Goal: Information Seeking & Learning: Learn about a topic

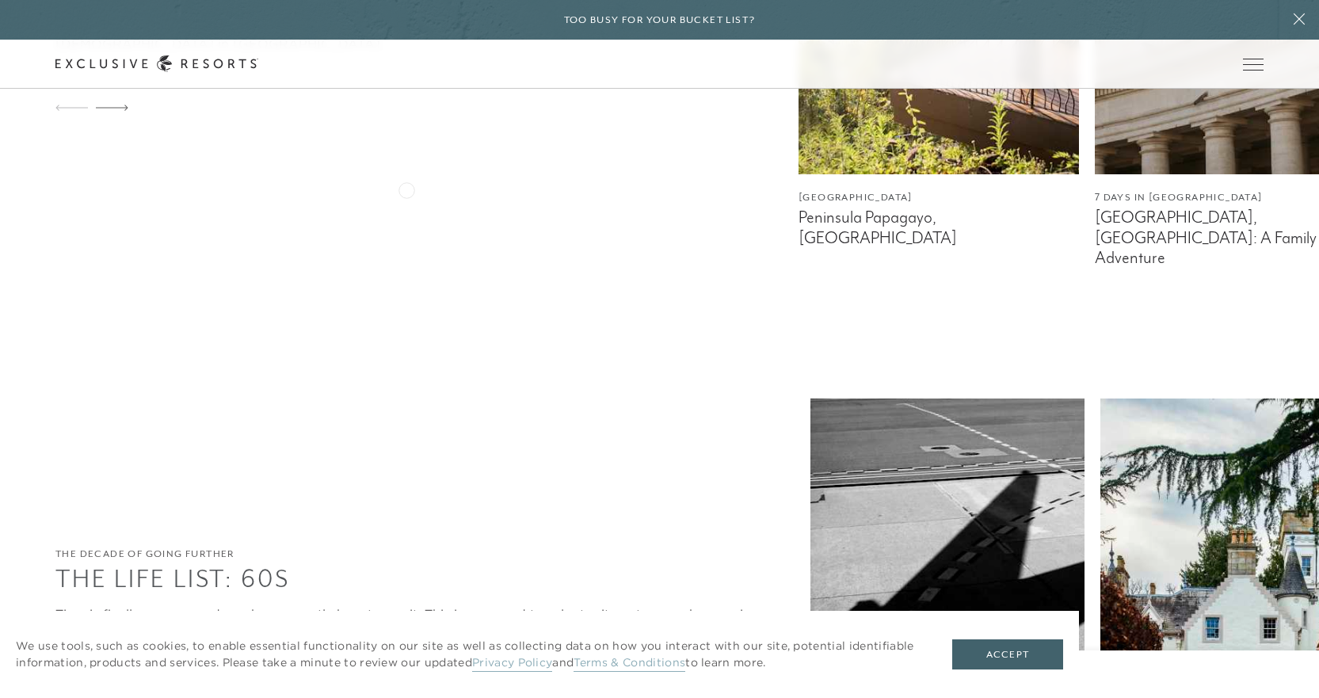
scroll to position [5227, 0]
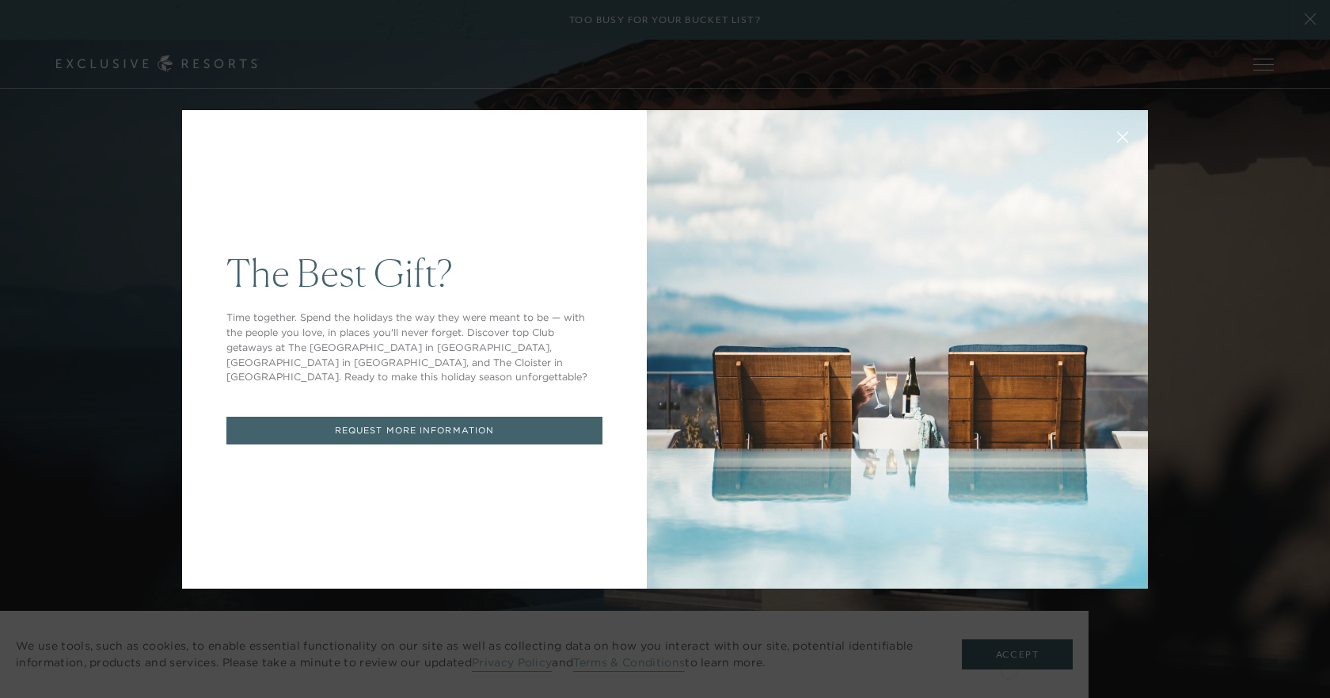
click at [1009, 669] on div "The Best Gift? Time together. Spend the holidays the way they were meant to be …" at bounding box center [665, 349] width 1330 height 698
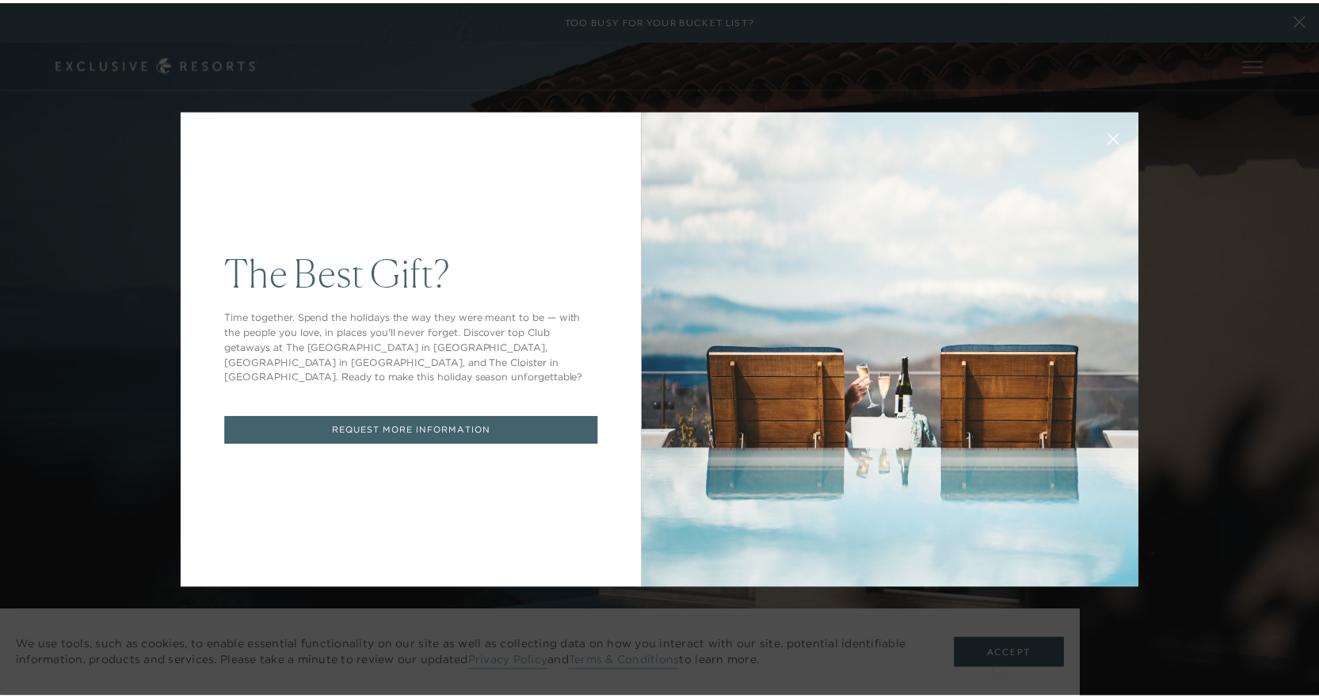
click at [1120, 135] on icon at bounding box center [1123, 139] width 12 height 12
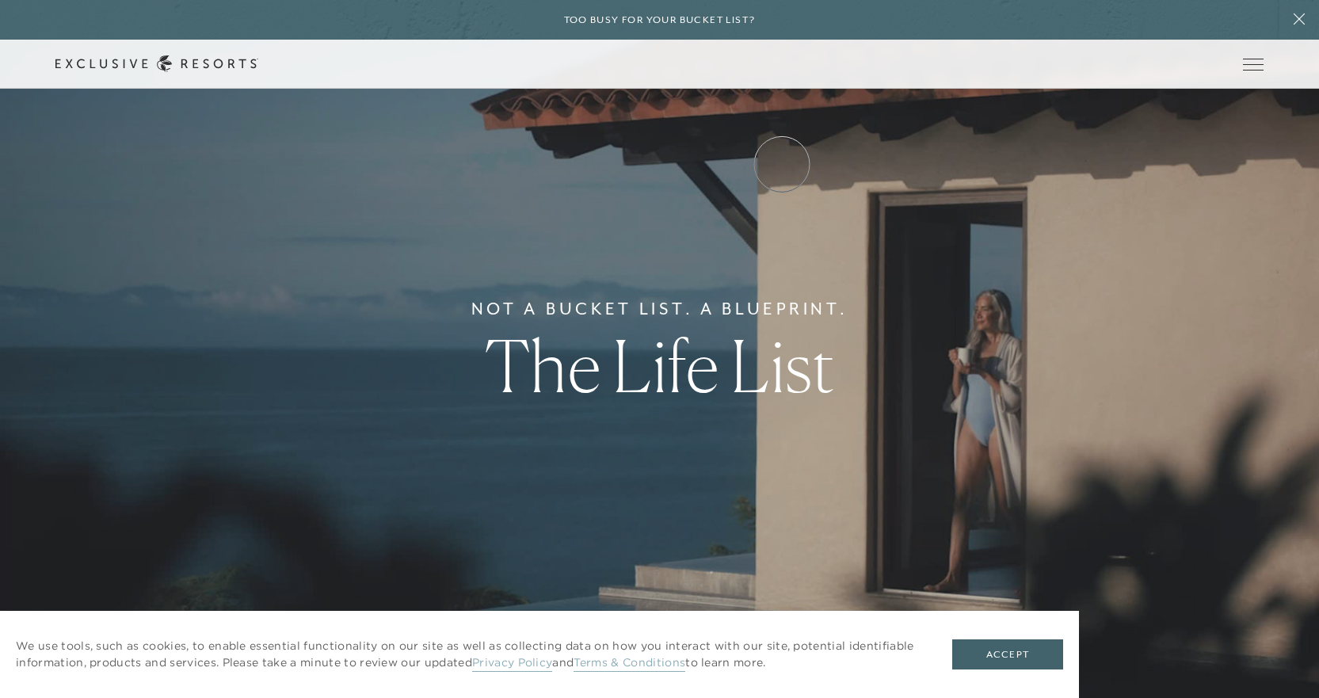
click at [0, 0] on link "Experience Collection" at bounding box center [0, 0] width 0 height 0
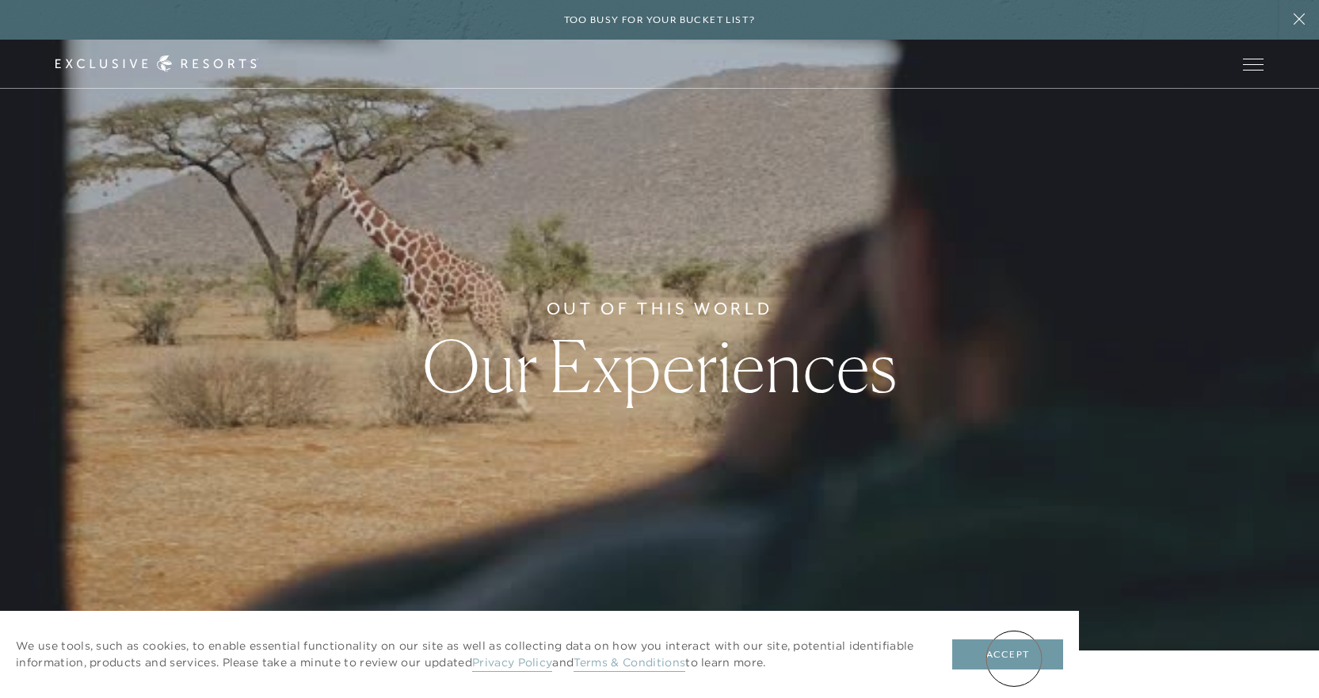
click at [1014, 658] on button "Accept" at bounding box center [1007, 654] width 111 height 30
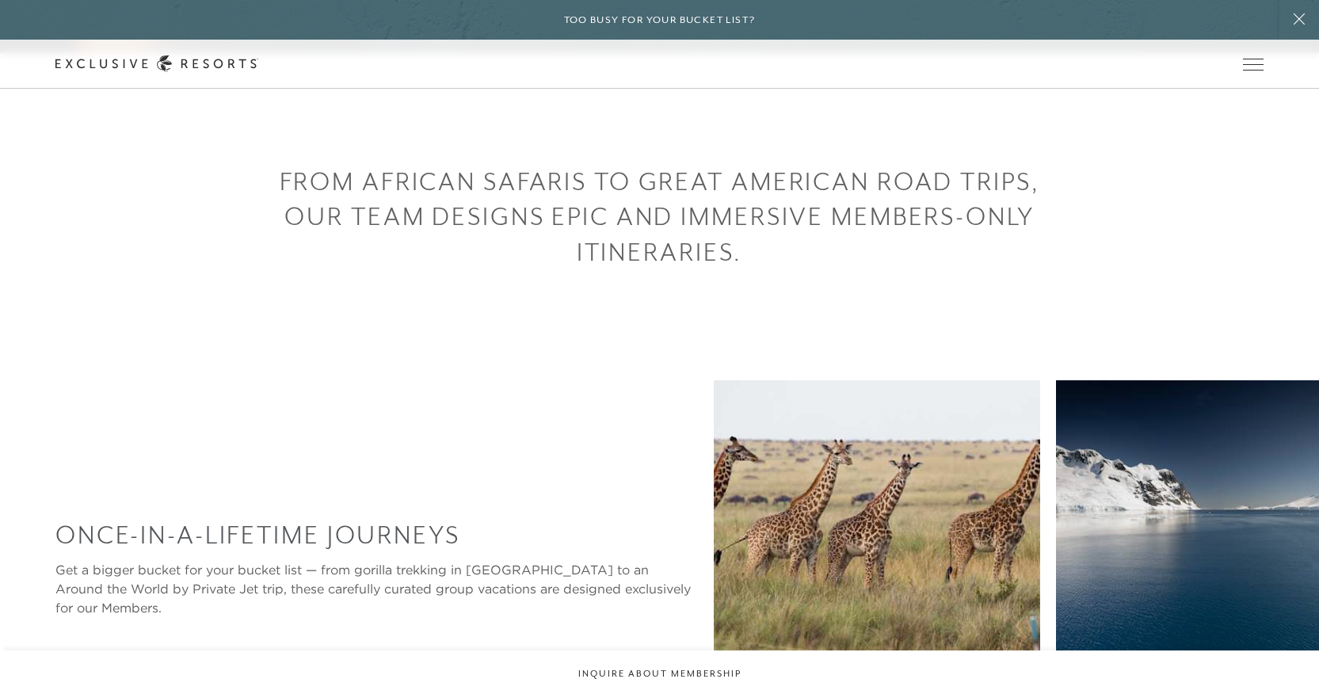
scroll to position [871, 0]
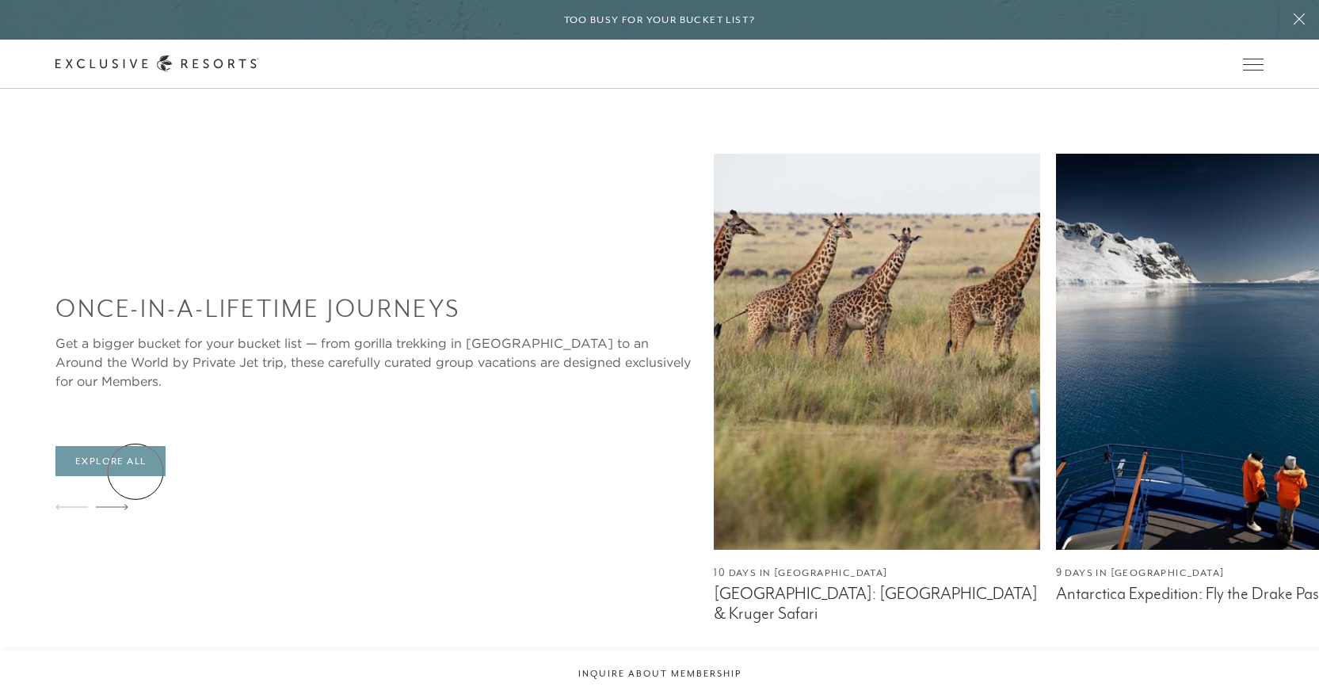
click at [135, 471] on link "Explore All" at bounding box center [110, 461] width 110 height 30
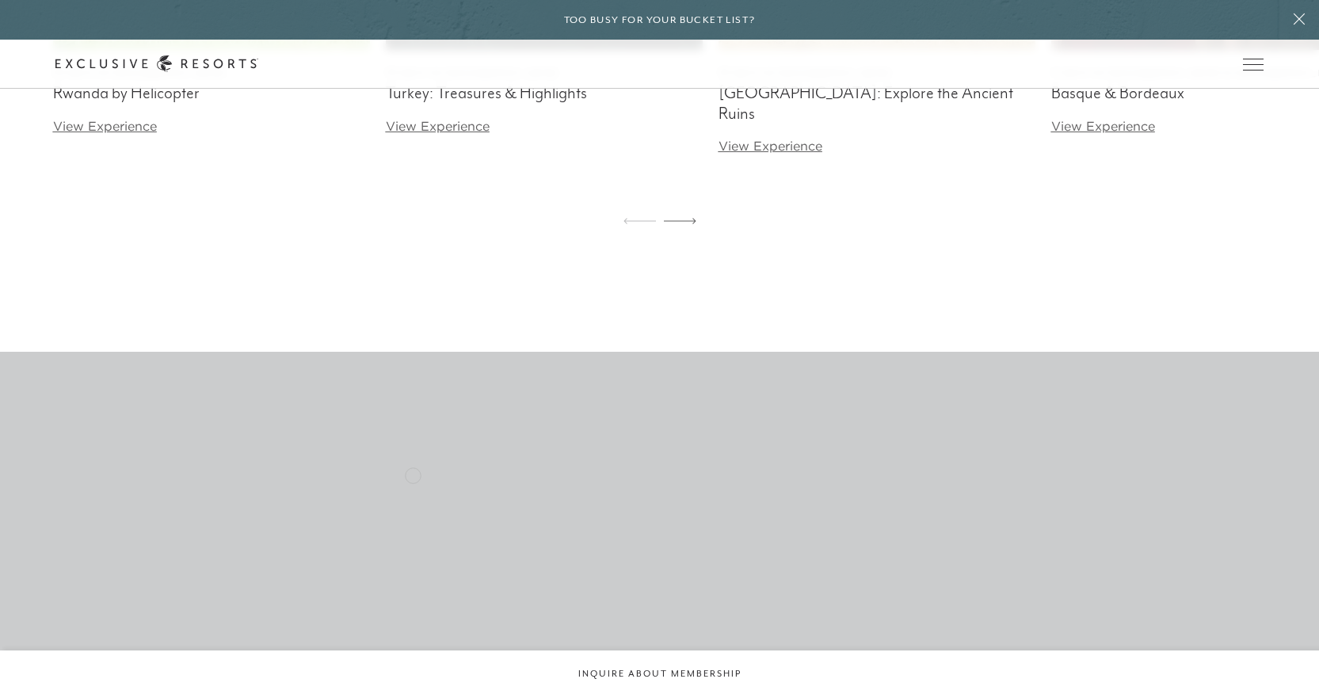
scroll to position [3484, 0]
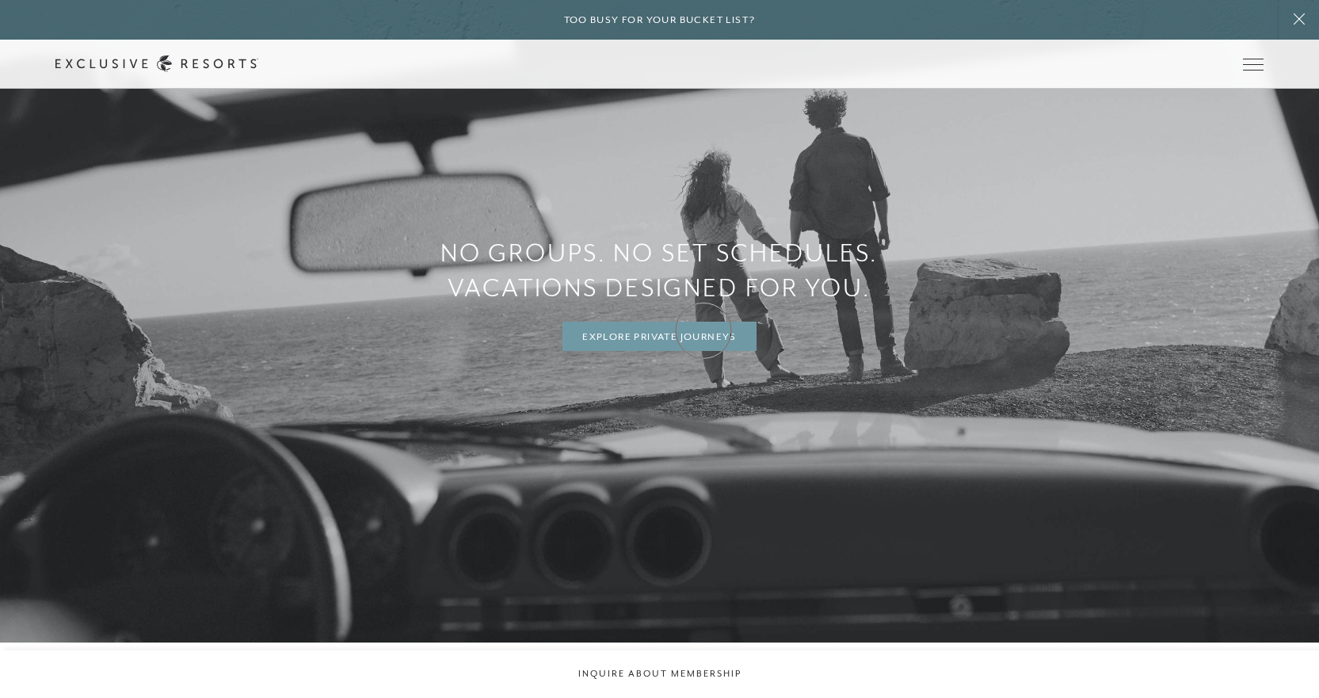
click at [704, 327] on link "Explore Private Journeys" at bounding box center [659, 337] width 194 height 30
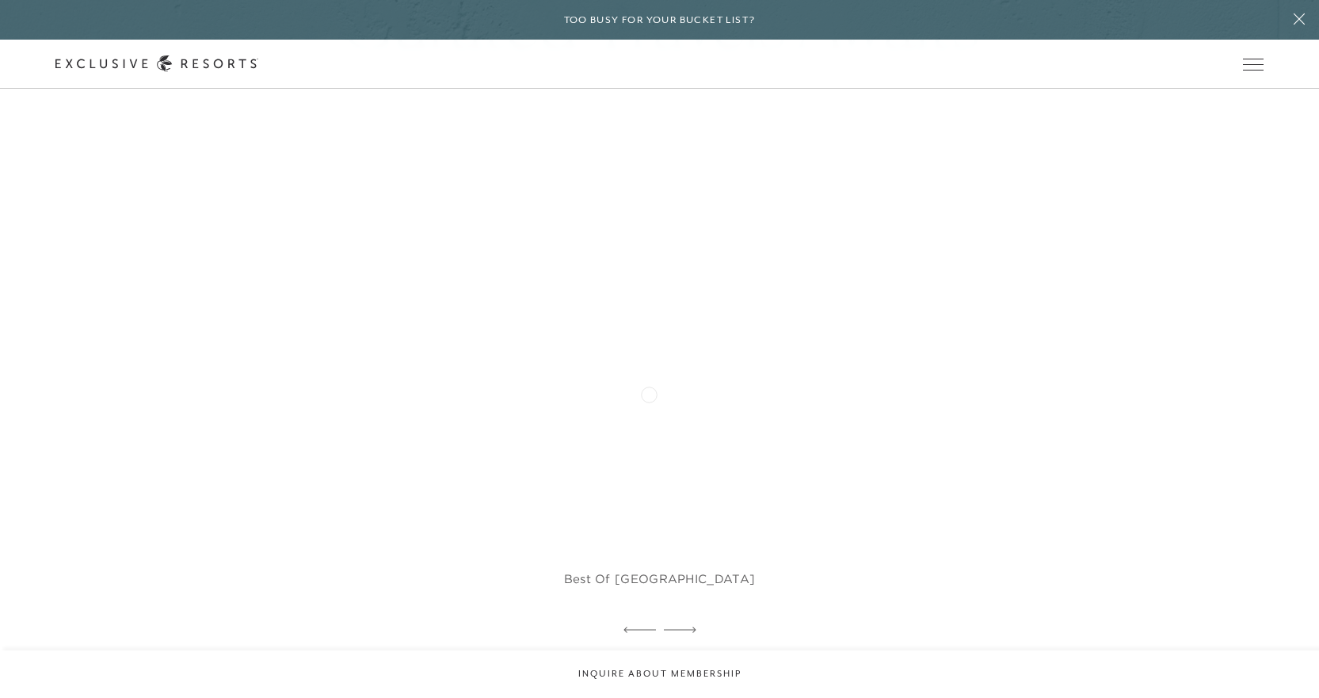
scroll to position [1346, 0]
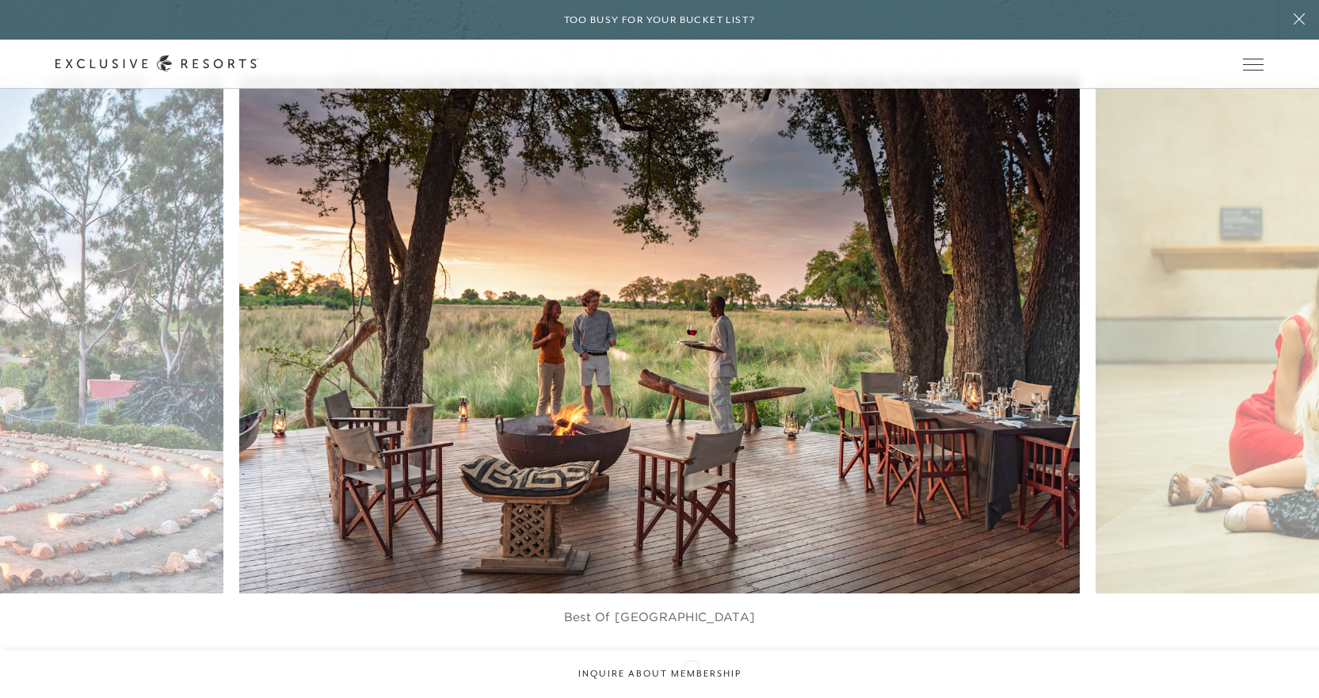
click at [687, 667] on icon at bounding box center [680, 667] width 32 height 6
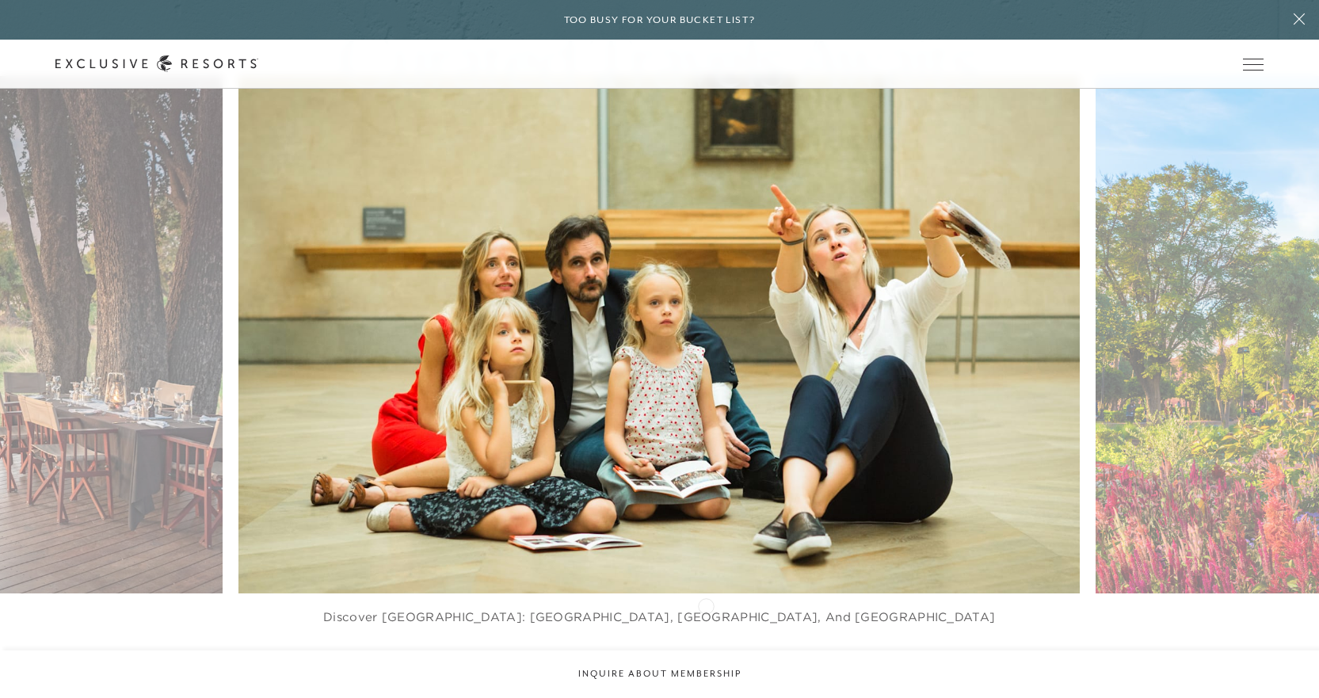
click at [706, 604] on figcaption "Discover [GEOGRAPHIC_DATA]: [GEOGRAPHIC_DATA], [GEOGRAPHIC_DATA], and [GEOGRAPH…" at bounding box center [658, 624] width 841 height 63
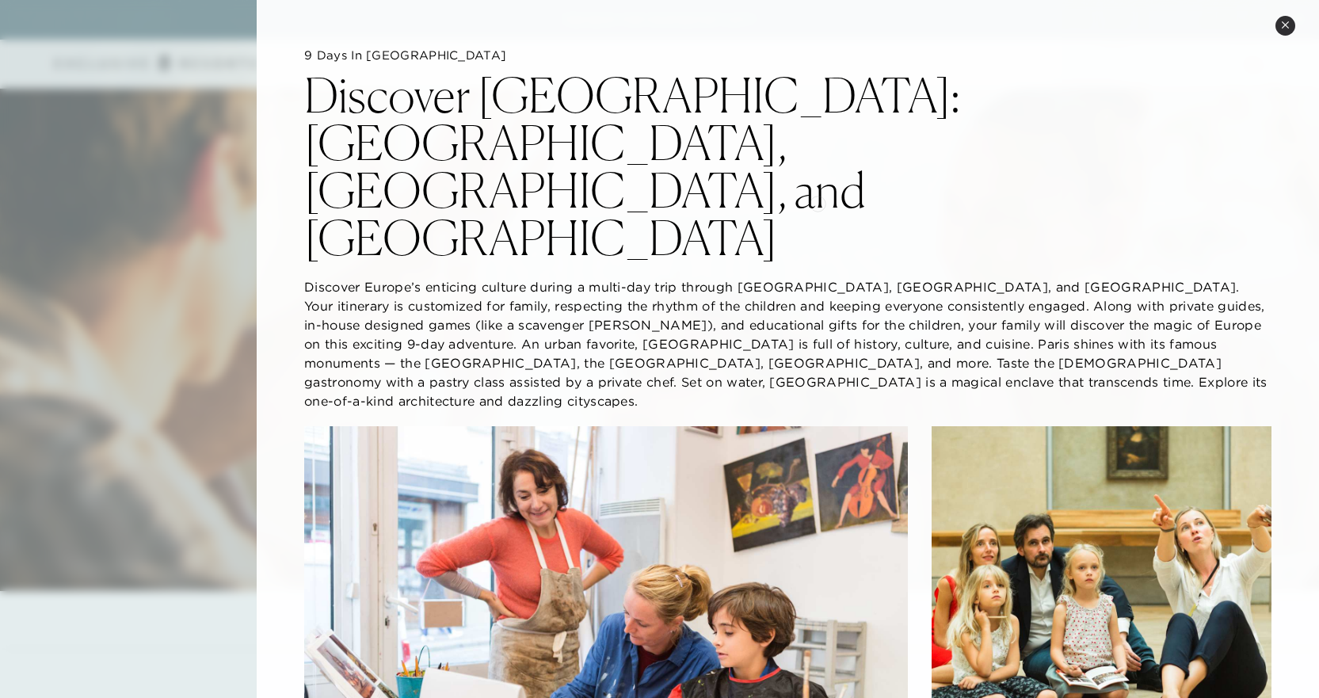
scroll to position [0, 0]
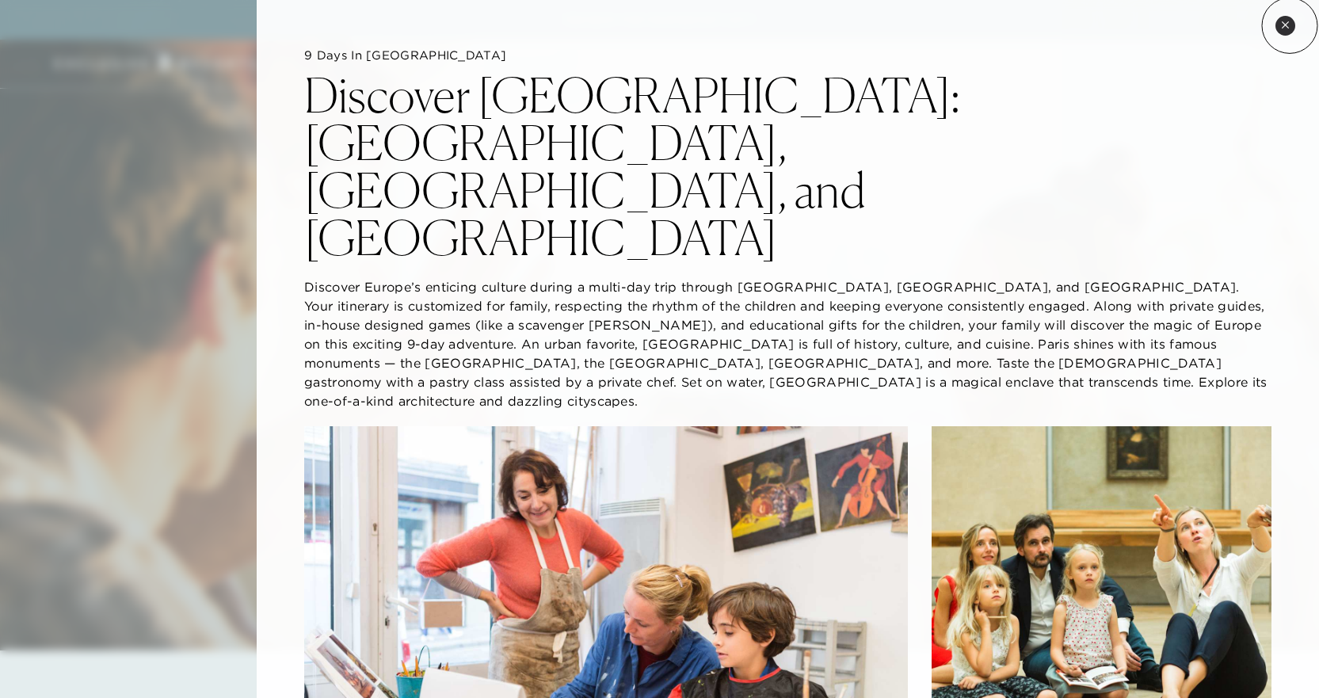
click at [1289, 25] on button "Close quickview" at bounding box center [1285, 26] width 20 height 20
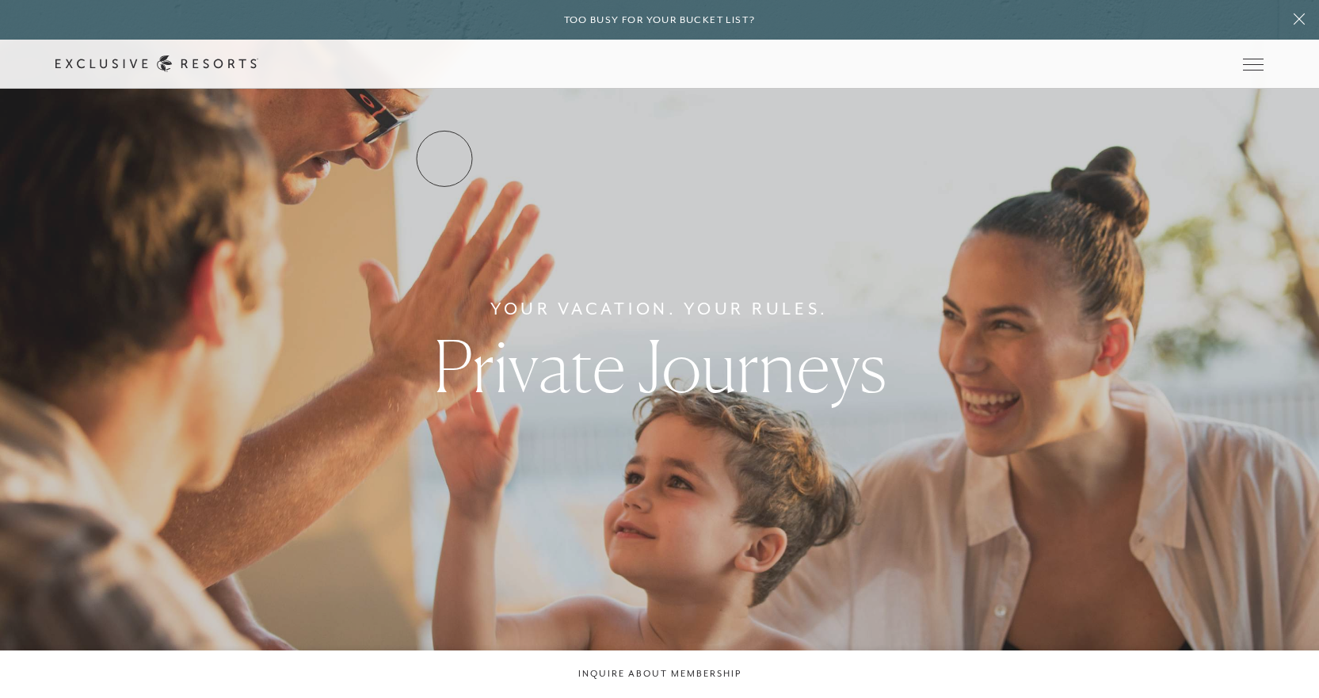
click at [0, 0] on link "Services & Standards" at bounding box center [0, 0] width 0 height 0
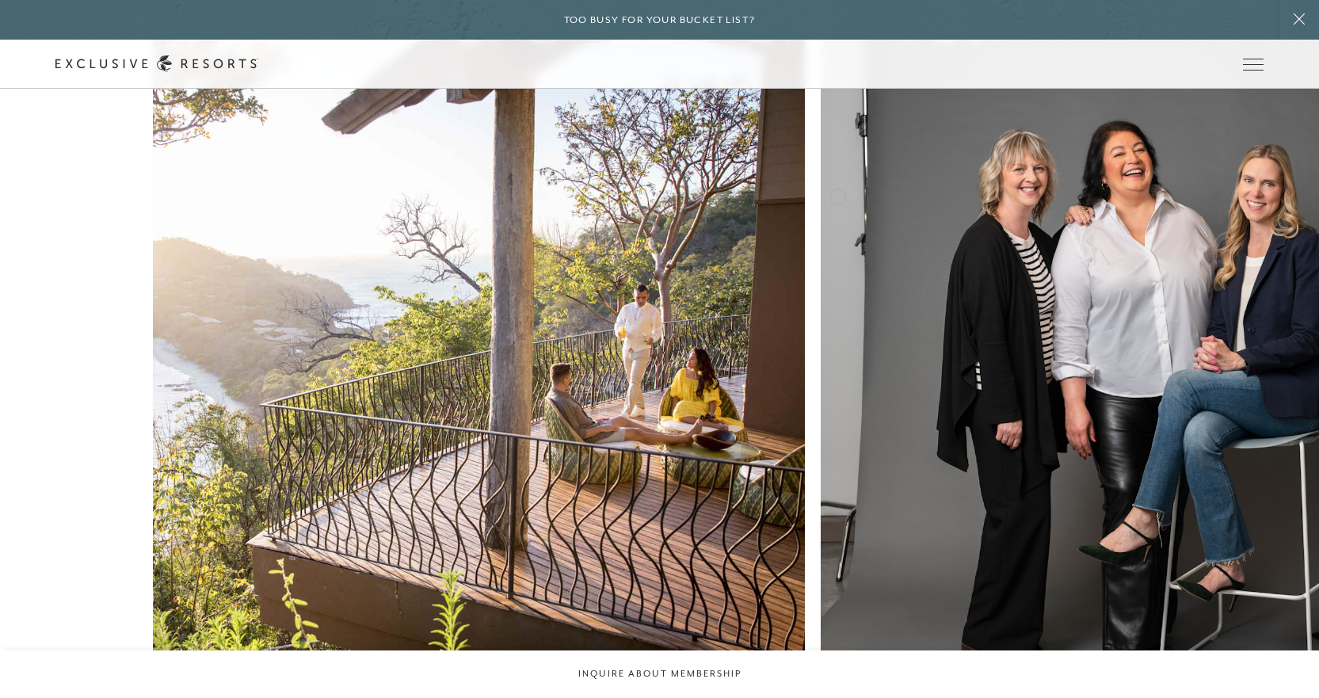
scroll to position [4869, 0]
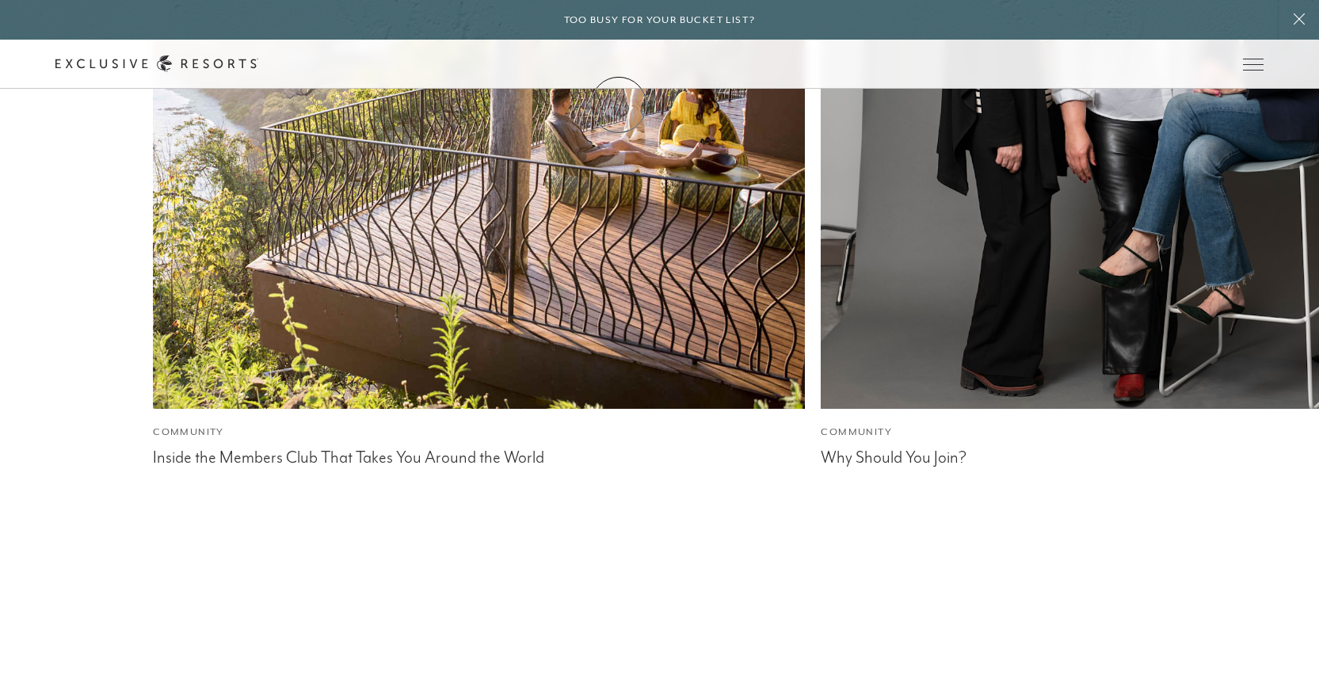
click at [0, 0] on link "How it works" at bounding box center [0, 0] width 0 height 0
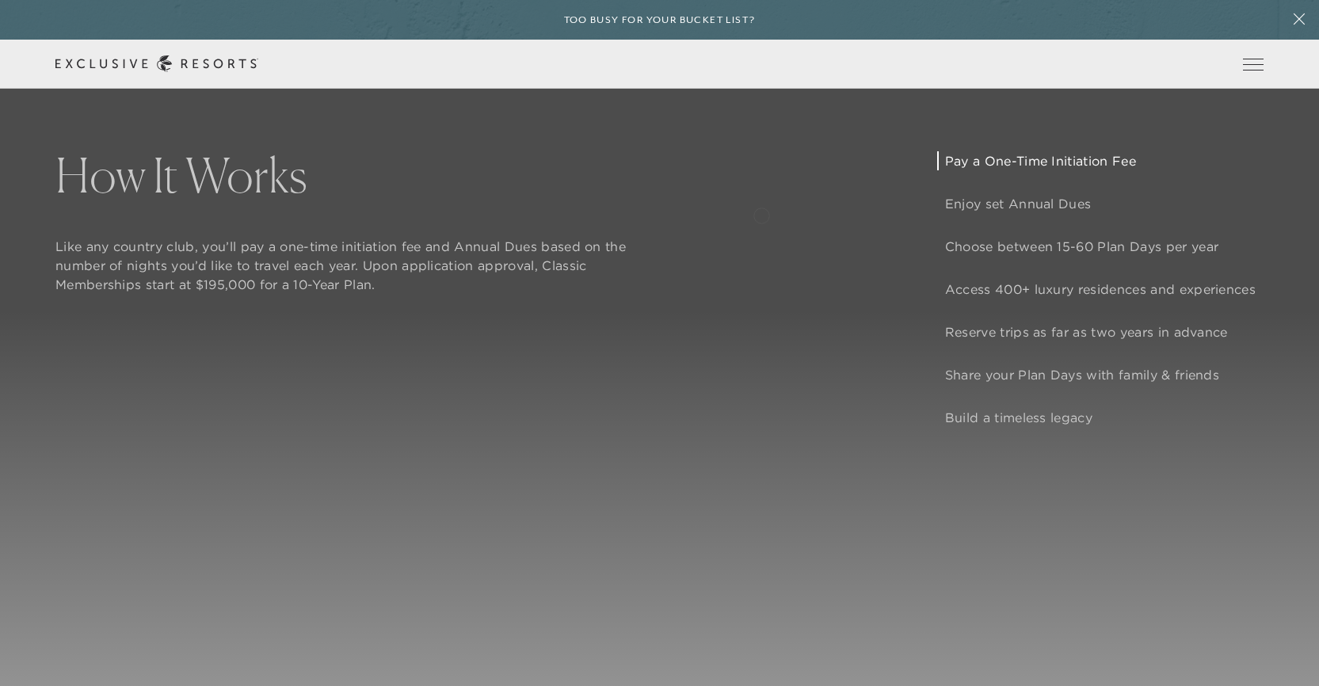
scroll to position [1346, 0]
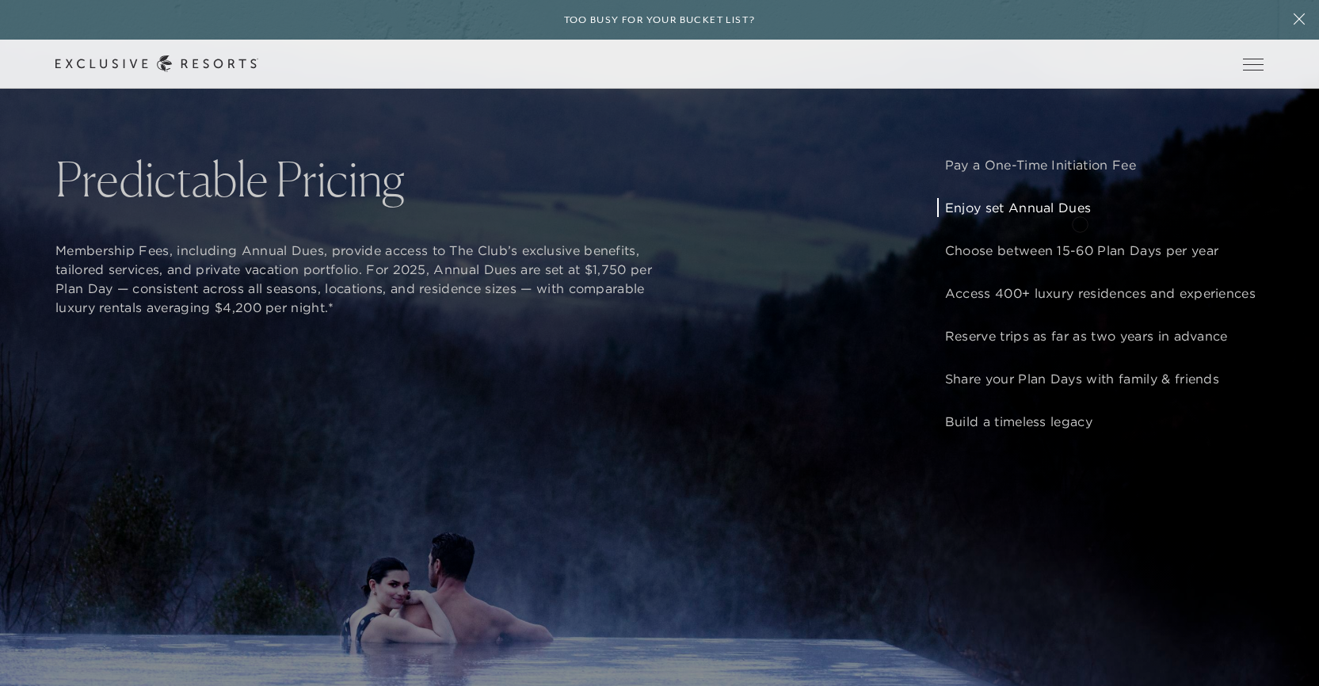
click at [1079, 217] on p "Enjoy set Annual Dues" at bounding box center [1100, 207] width 310 height 19
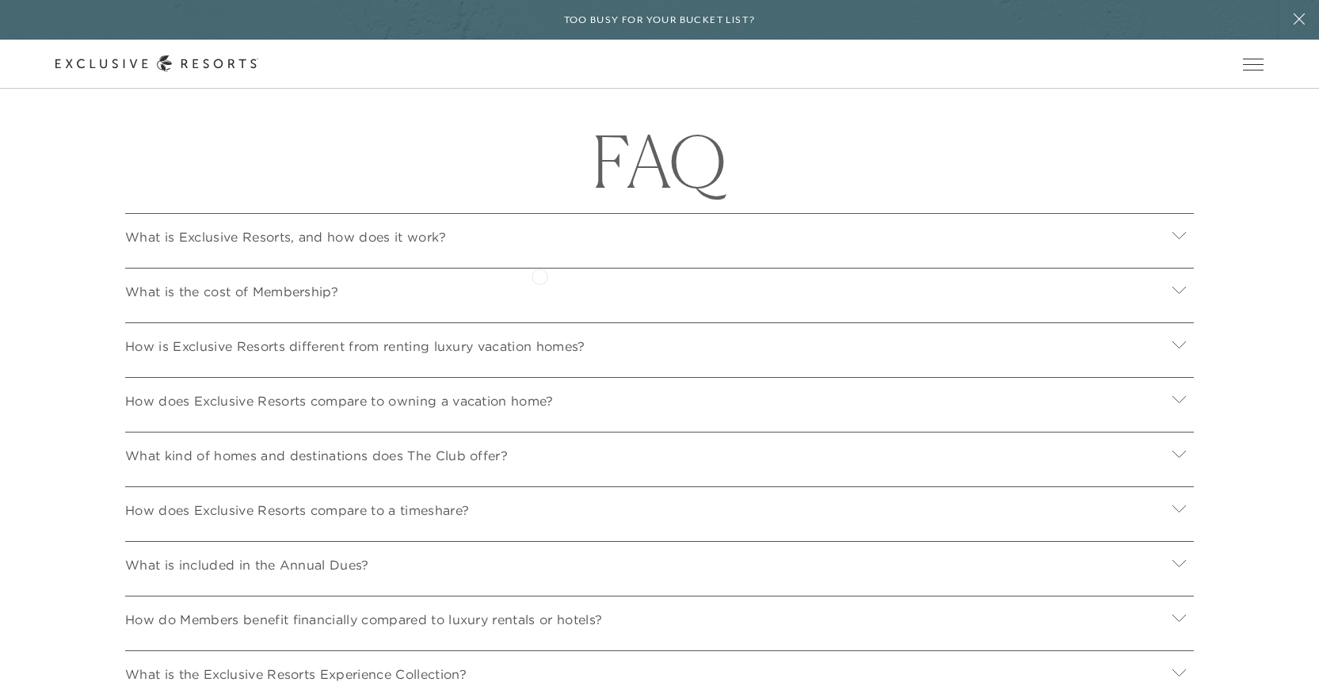
scroll to position [5464, 0]
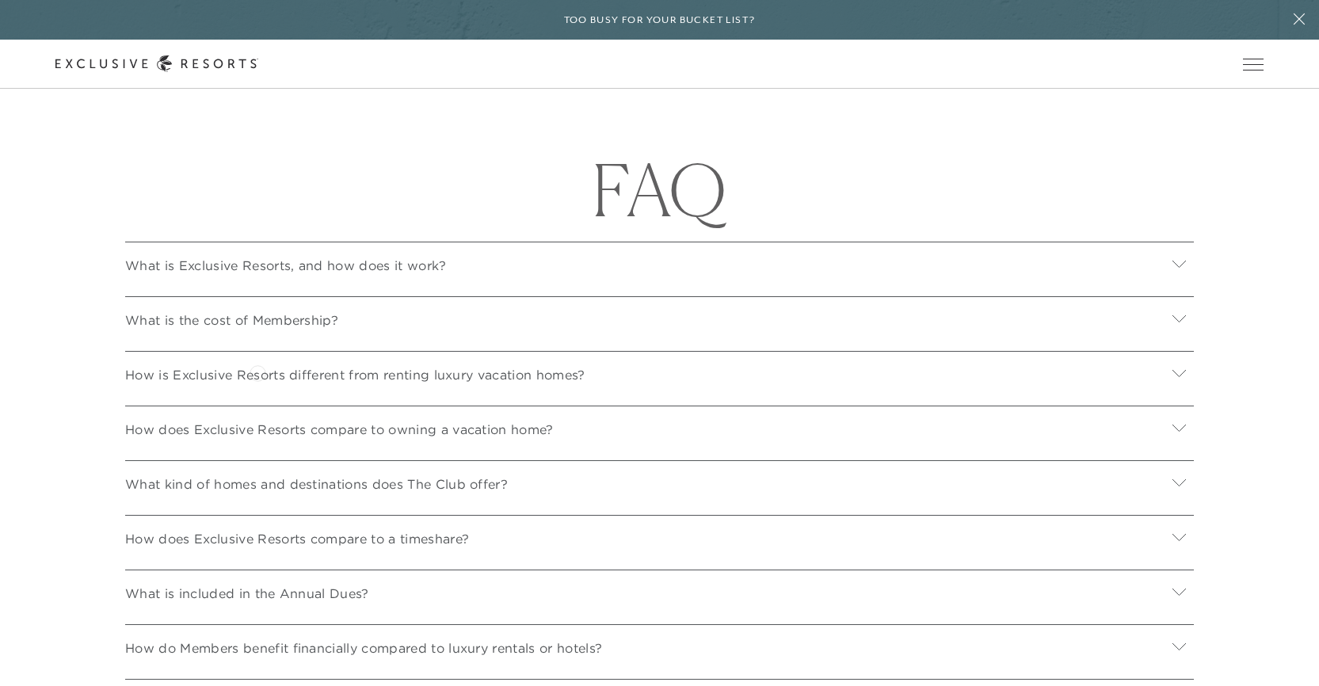
click at [257, 329] on p "What is the cost of Membership?" at bounding box center [231, 319] width 213 height 19
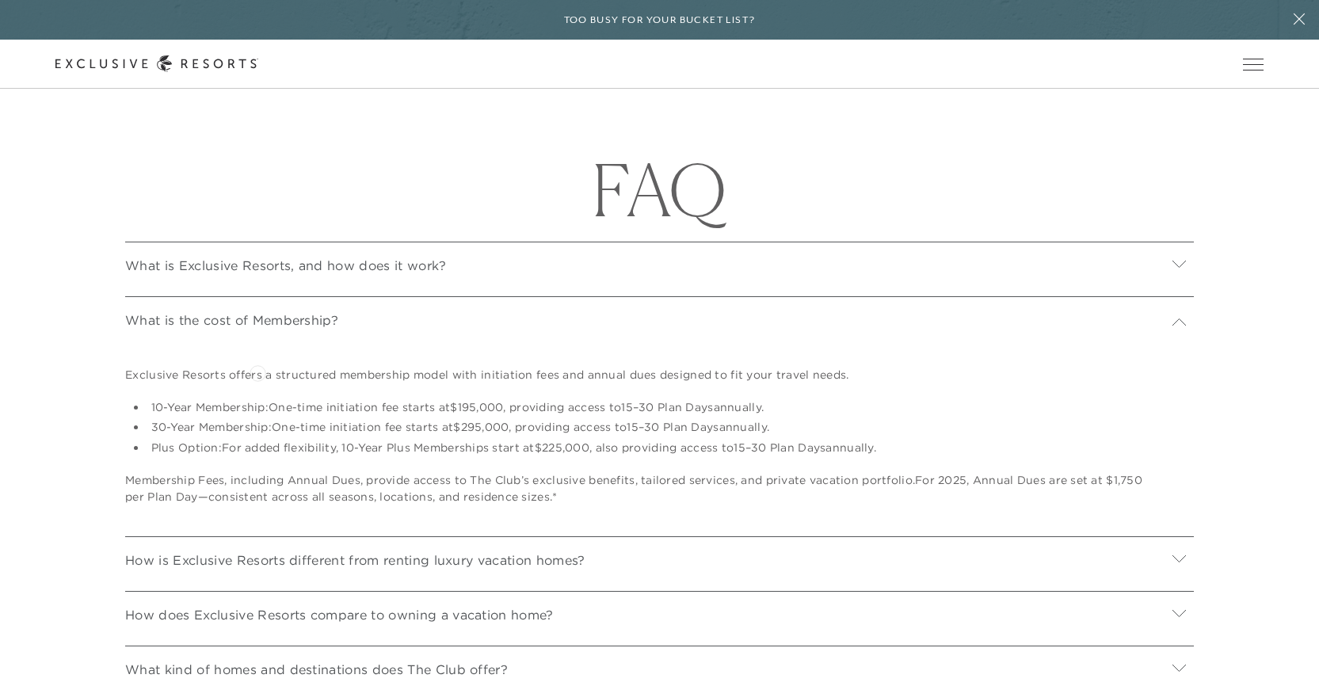
scroll to position [5543, 0]
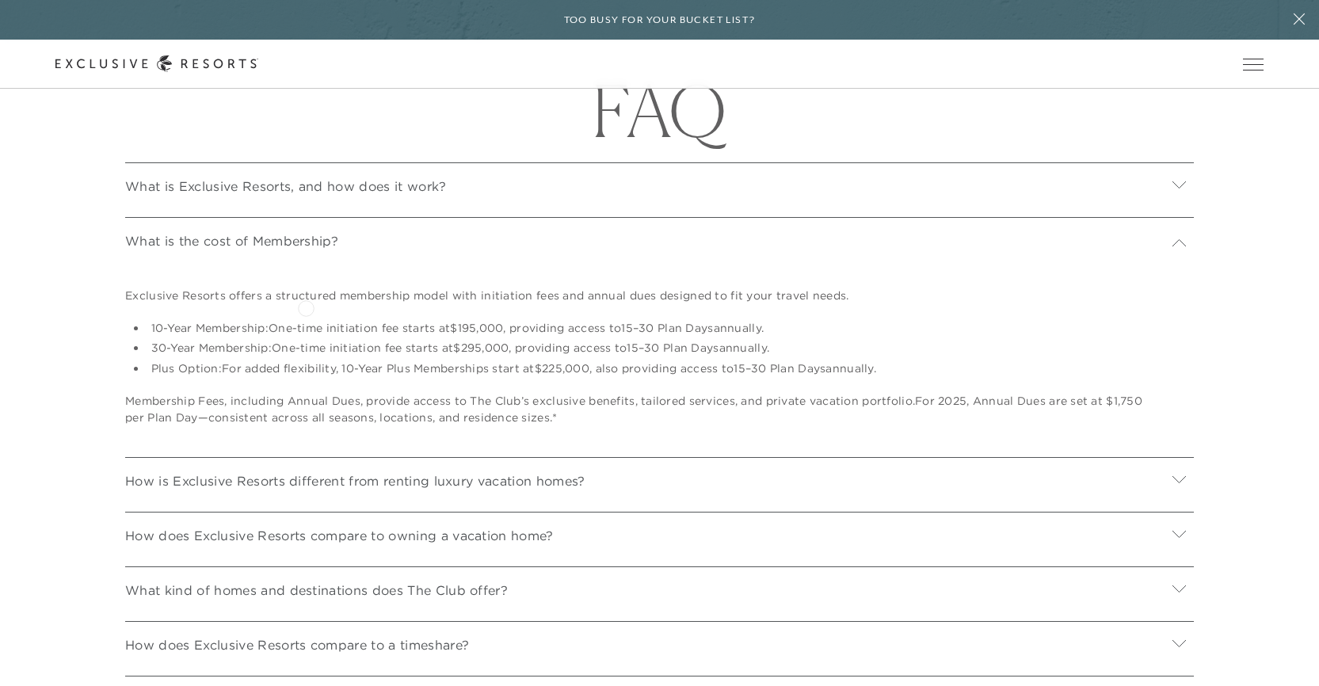
click at [307, 250] on p "What is the cost of Membership?" at bounding box center [231, 240] width 213 height 19
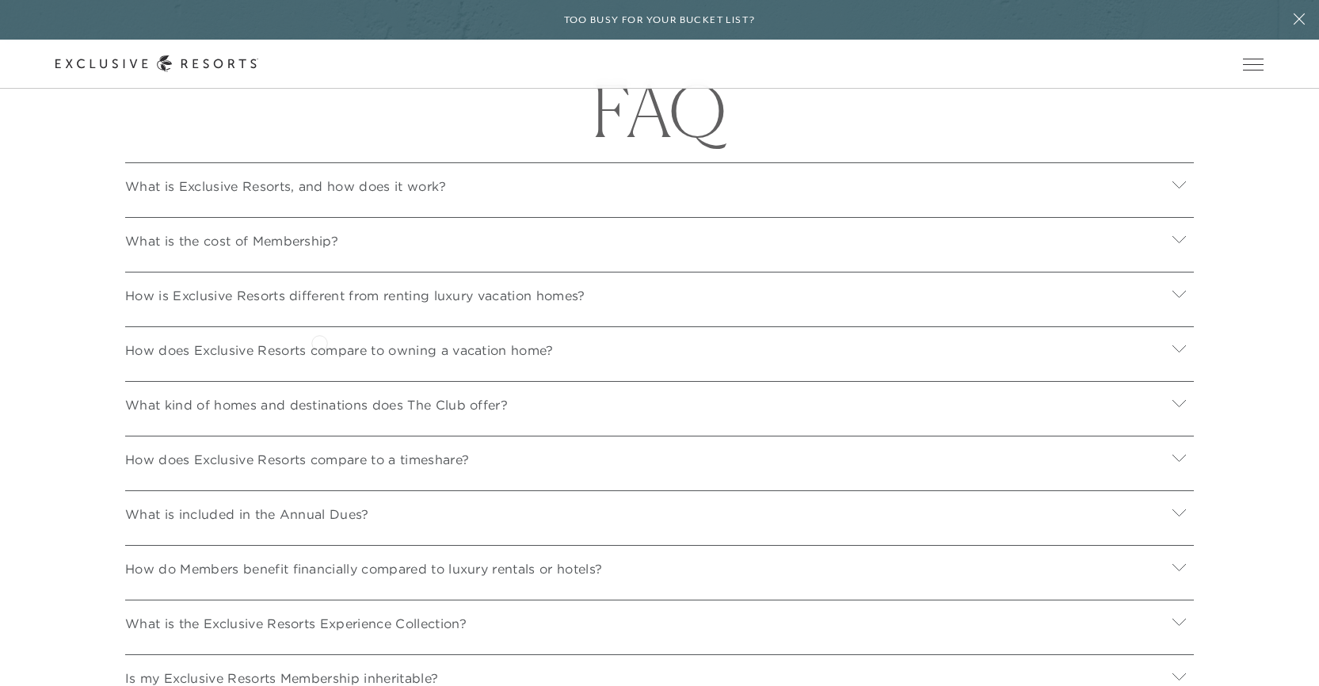
click at [319, 305] on p "How is Exclusive Resorts different from renting luxury vacation homes?" at bounding box center [354, 295] width 459 height 19
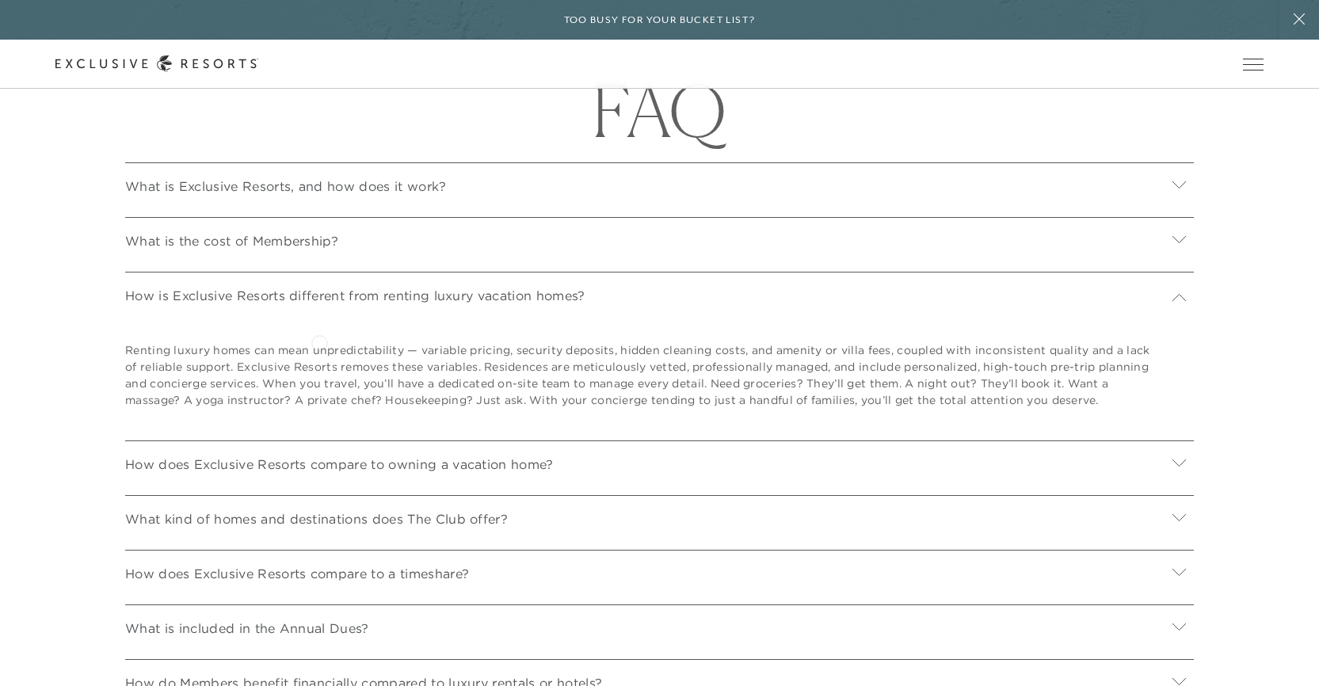
click at [319, 305] on p "How is Exclusive Resorts different from renting luxury vacation homes?" at bounding box center [354, 295] width 459 height 19
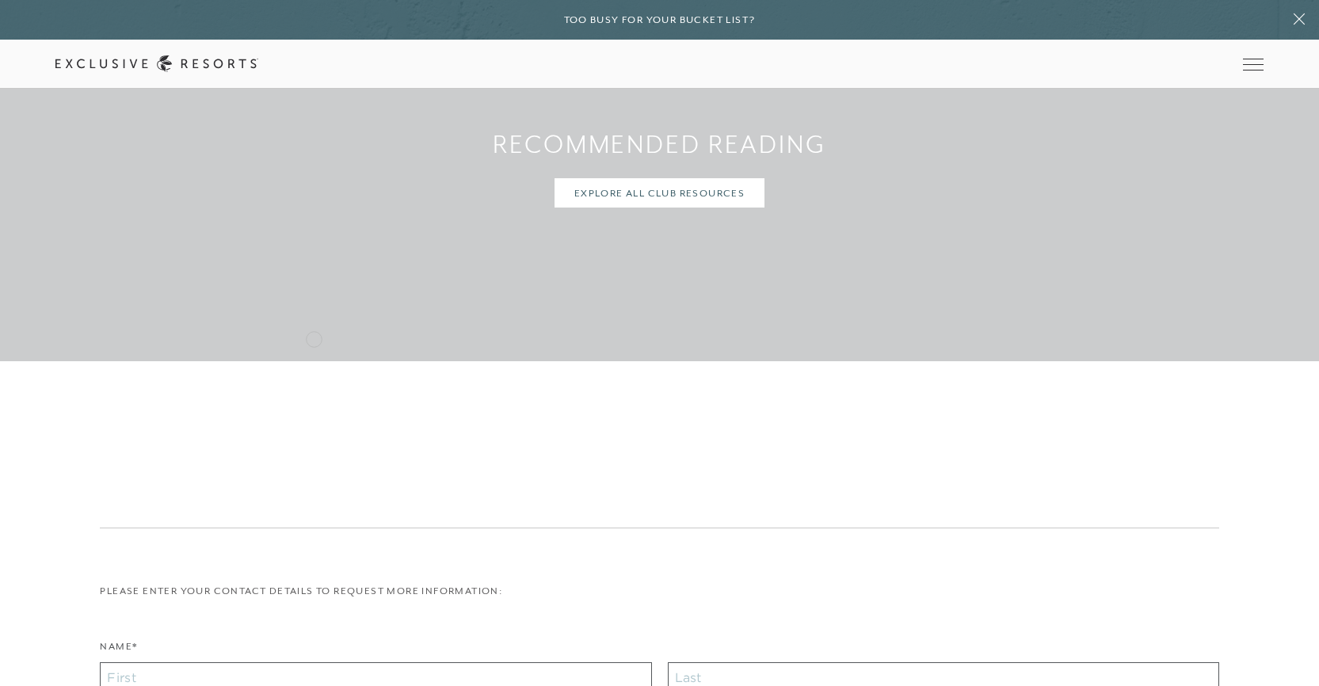
scroll to position [5702, 0]
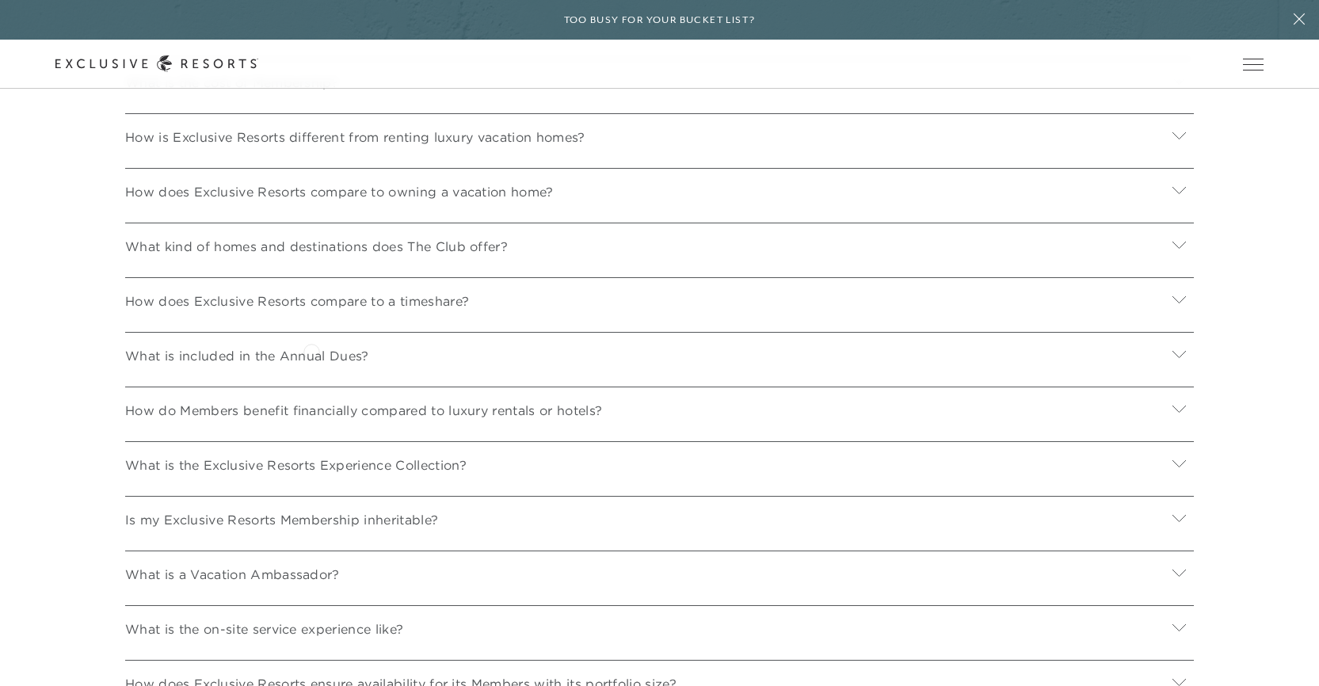
click at [311, 310] on p "How does Exclusive Resorts compare to a timeshare?" at bounding box center [297, 300] width 344 height 19
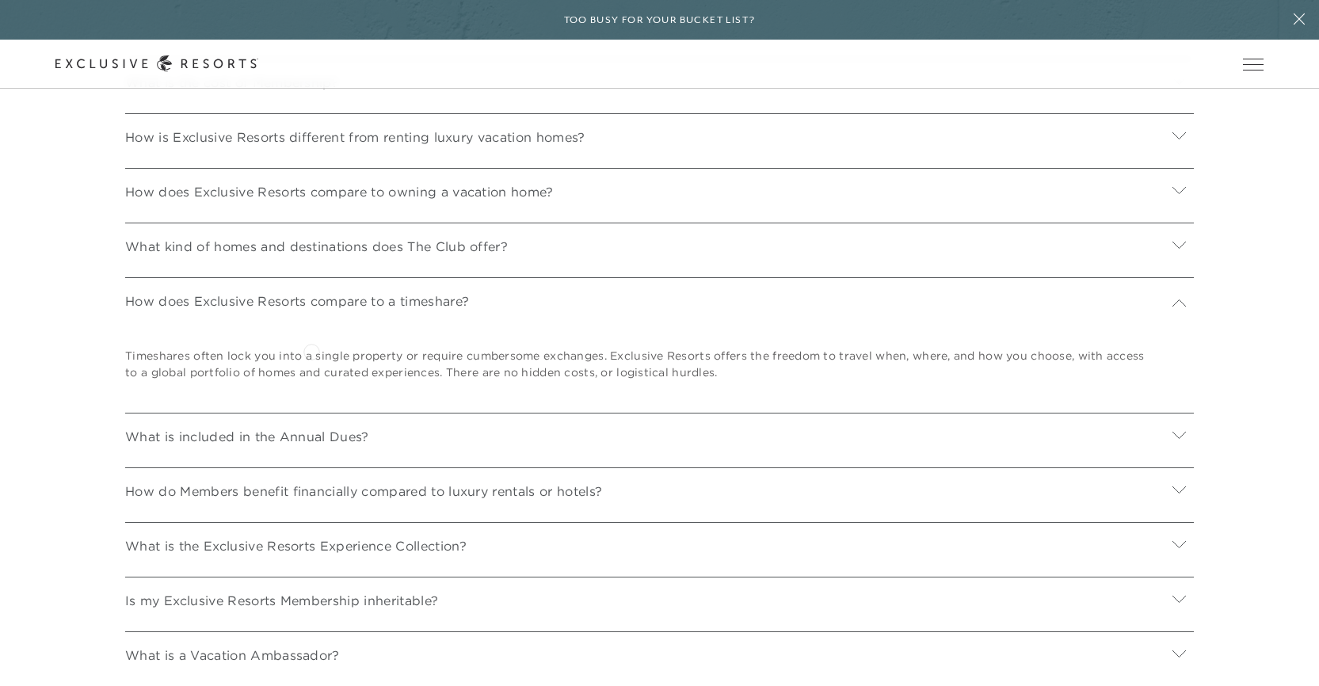
click at [311, 310] on p "How does Exclusive Resorts compare to a timeshare?" at bounding box center [297, 300] width 344 height 19
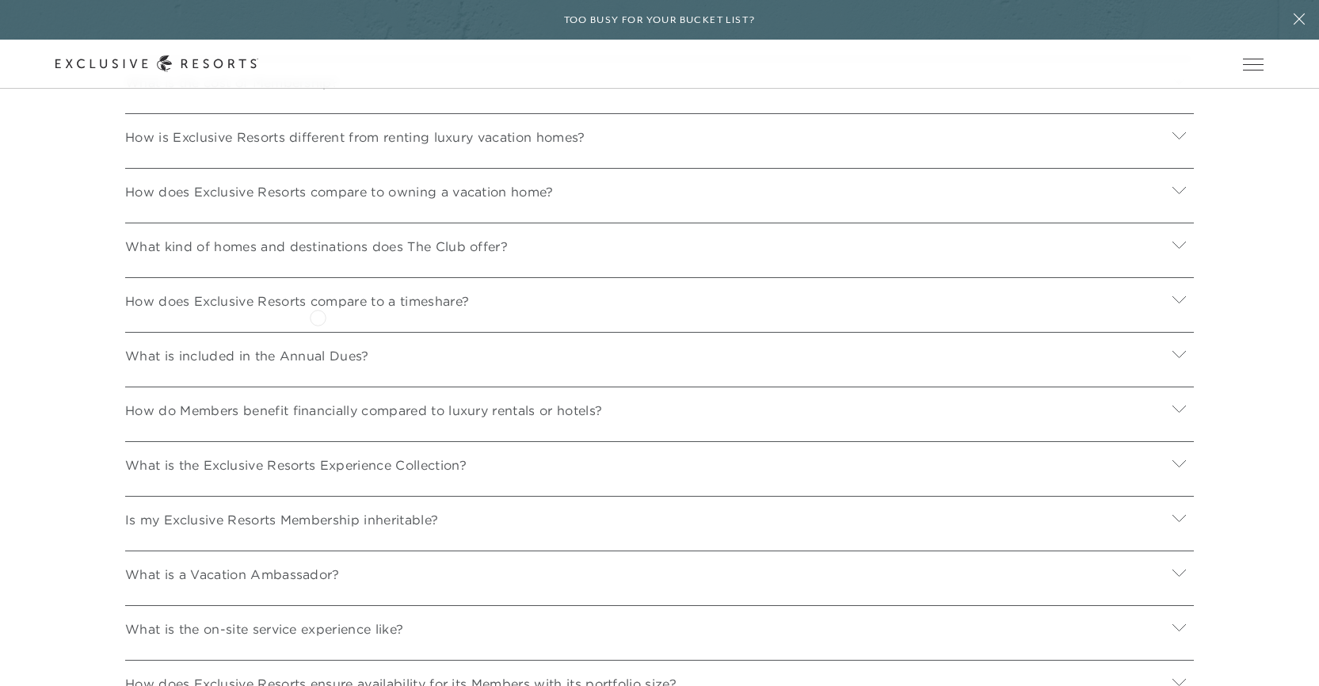
click at [318, 265] on div "What kind of homes and destinations does The Club offer?" at bounding box center [659, 244] width 1068 height 43
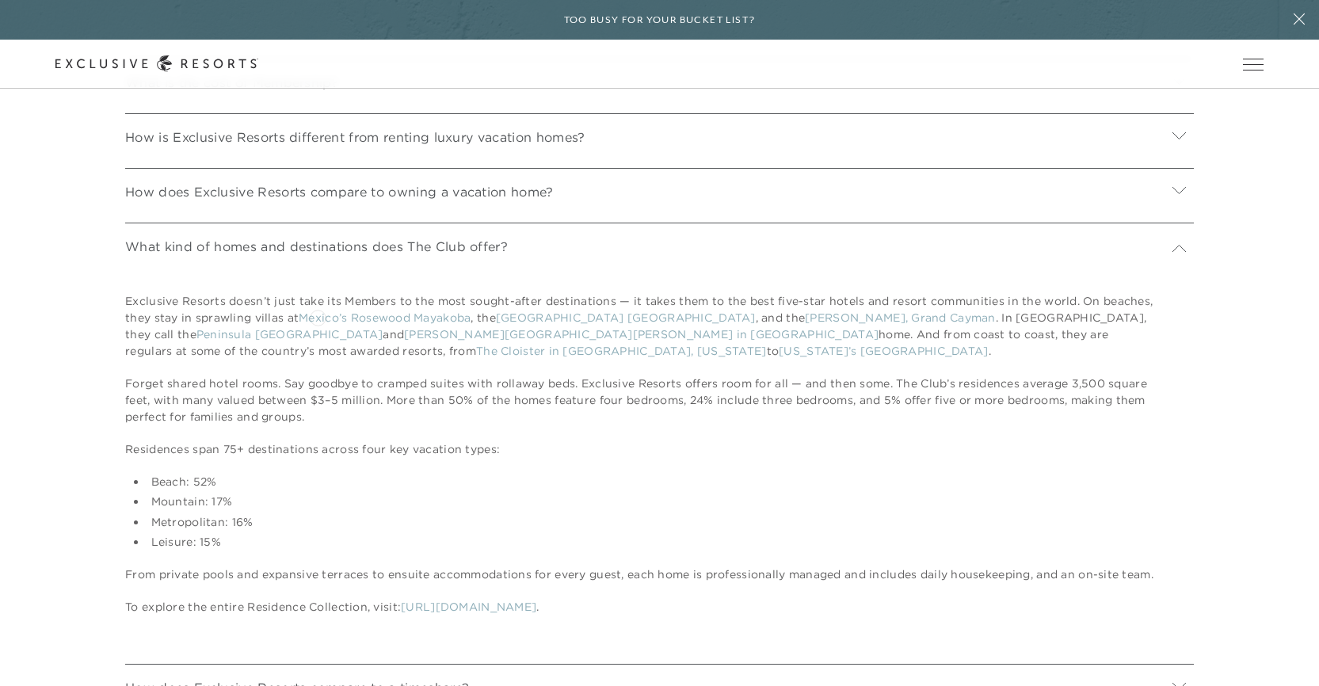
click at [318, 265] on div "What kind of homes and destinations does The Club offer?" at bounding box center [659, 244] width 1068 height 43
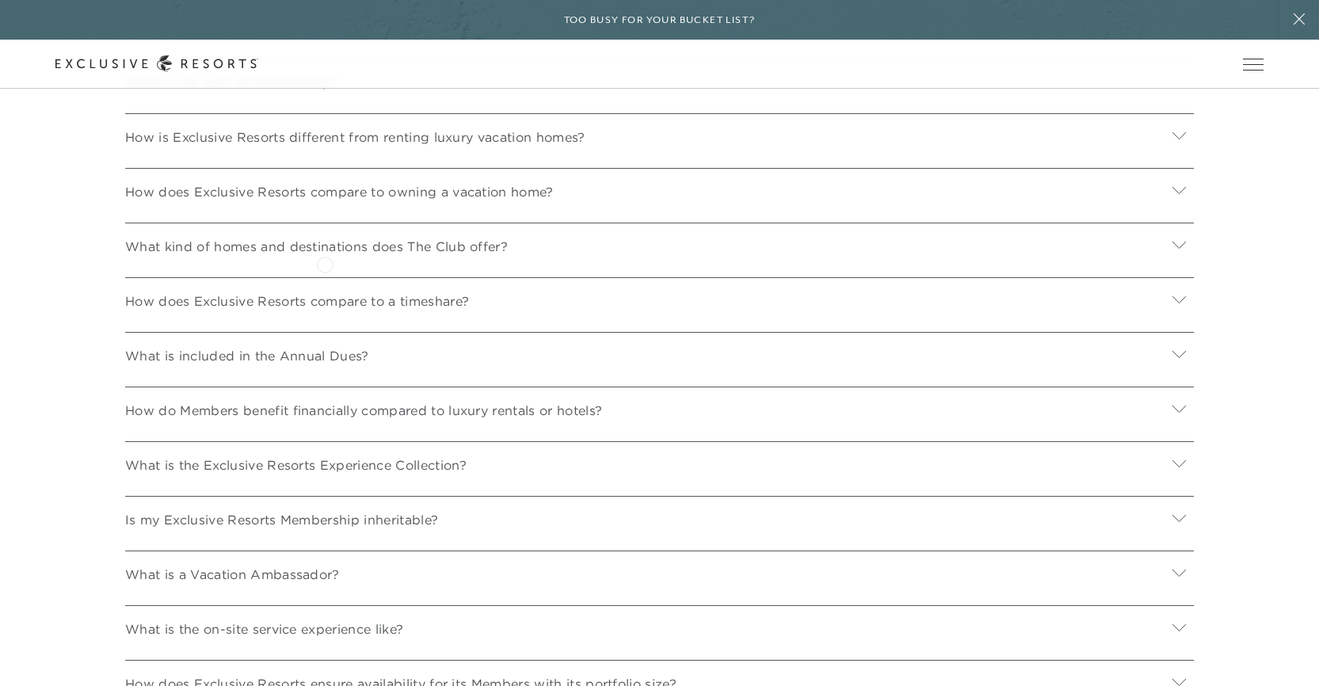
click at [325, 211] on div "How does Exclusive Resorts compare to owning a vacation home?" at bounding box center [659, 189] width 1068 height 43
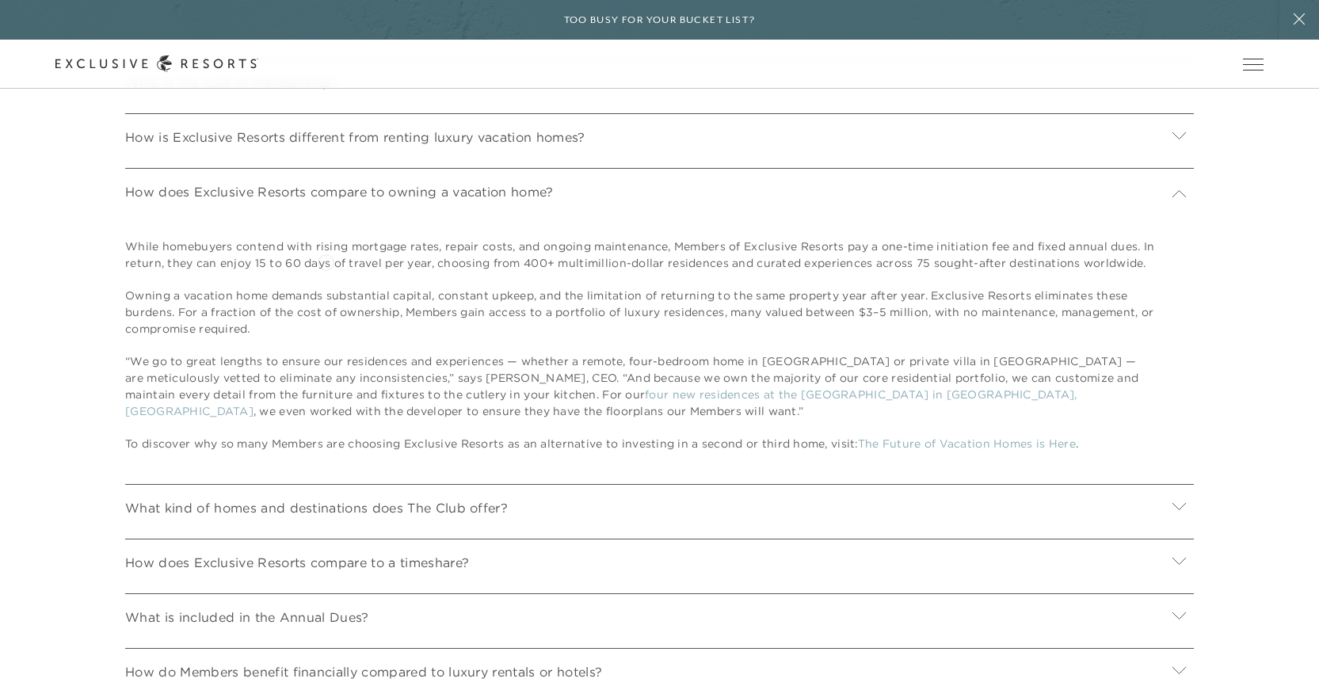
click at [325, 211] on div "How does Exclusive Resorts compare to owning a vacation home?" at bounding box center [659, 189] width 1068 height 43
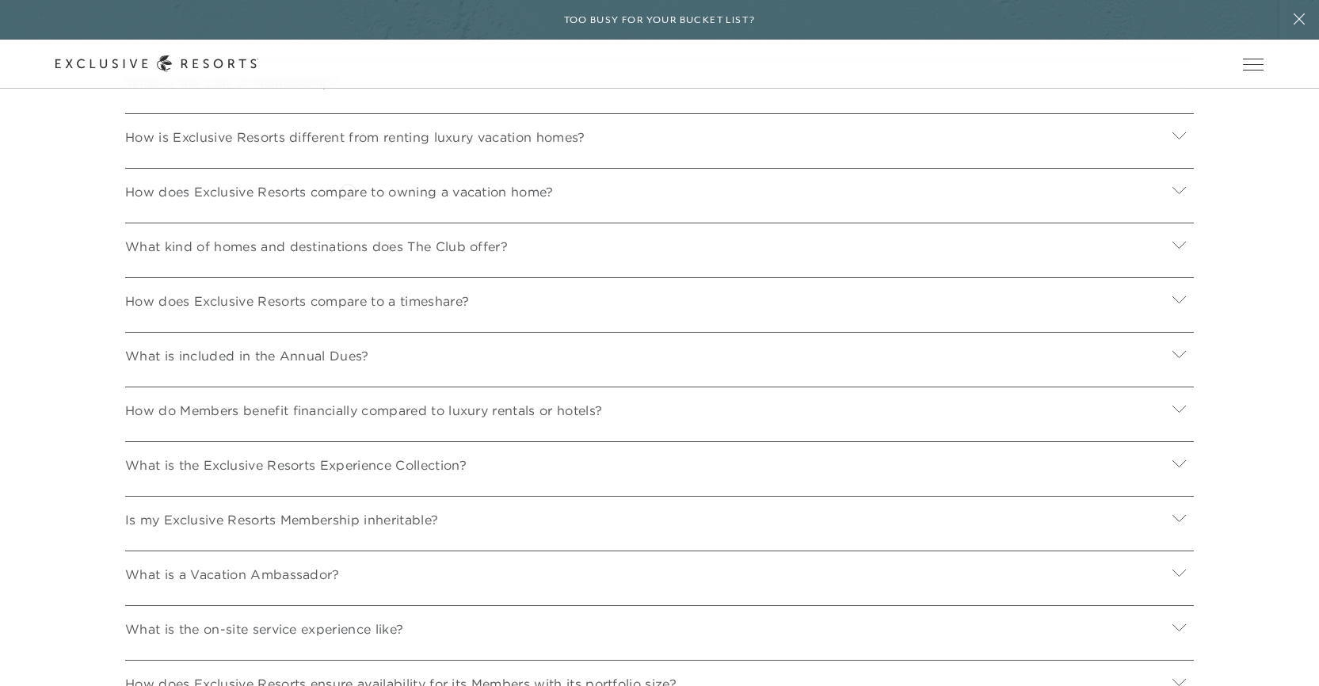
click at [348, 147] on p "How is Exclusive Resorts different from renting luxury vacation homes?" at bounding box center [354, 136] width 459 height 19
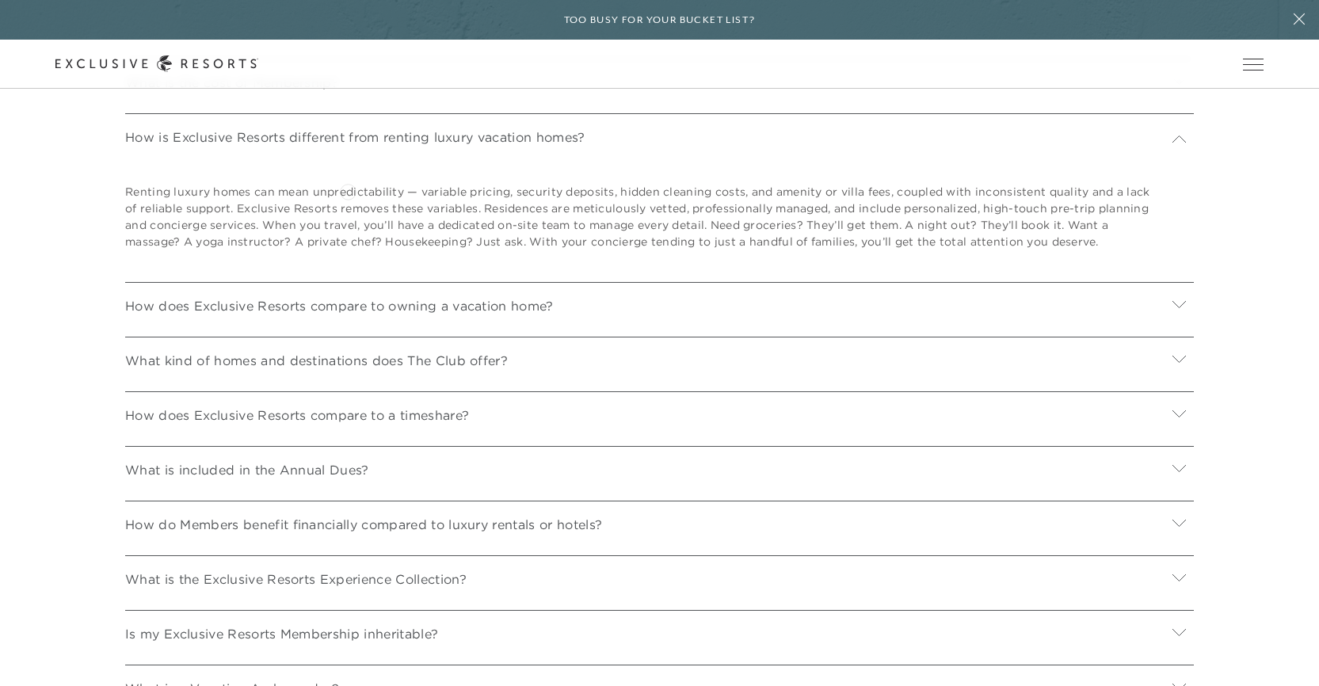
click at [348, 147] on p "How is Exclusive Resorts different from renting luxury vacation homes?" at bounding box center [354, 136] width 459 height 19
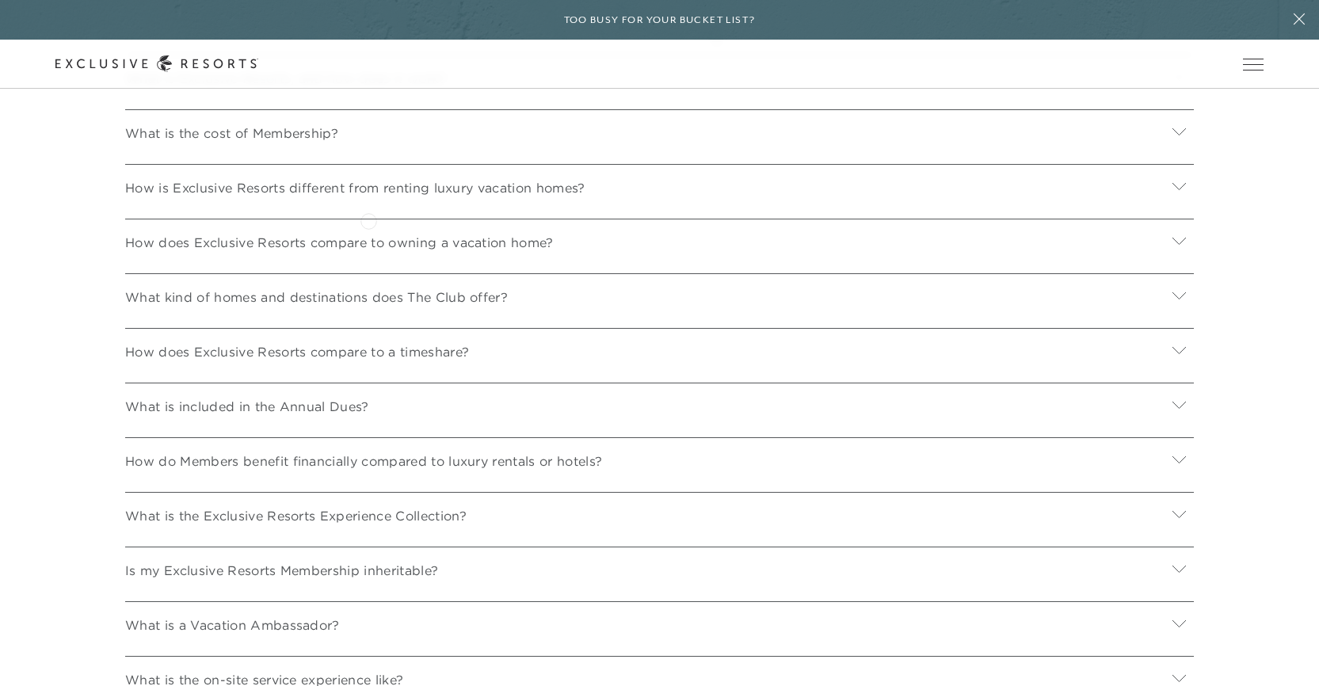
scroll to position [5622, 0]
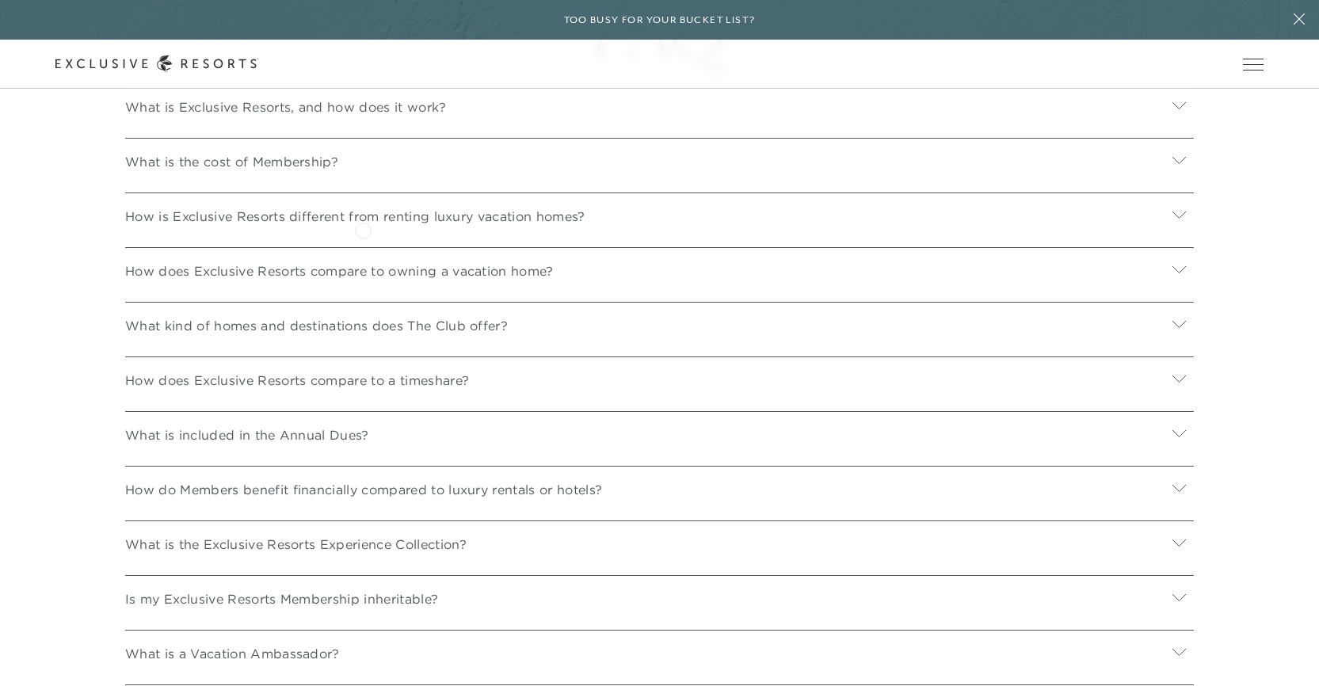
click at [363, 181] on div "What is the cost of Membership?" at bounding box center [659, 159] width 1068 height 43
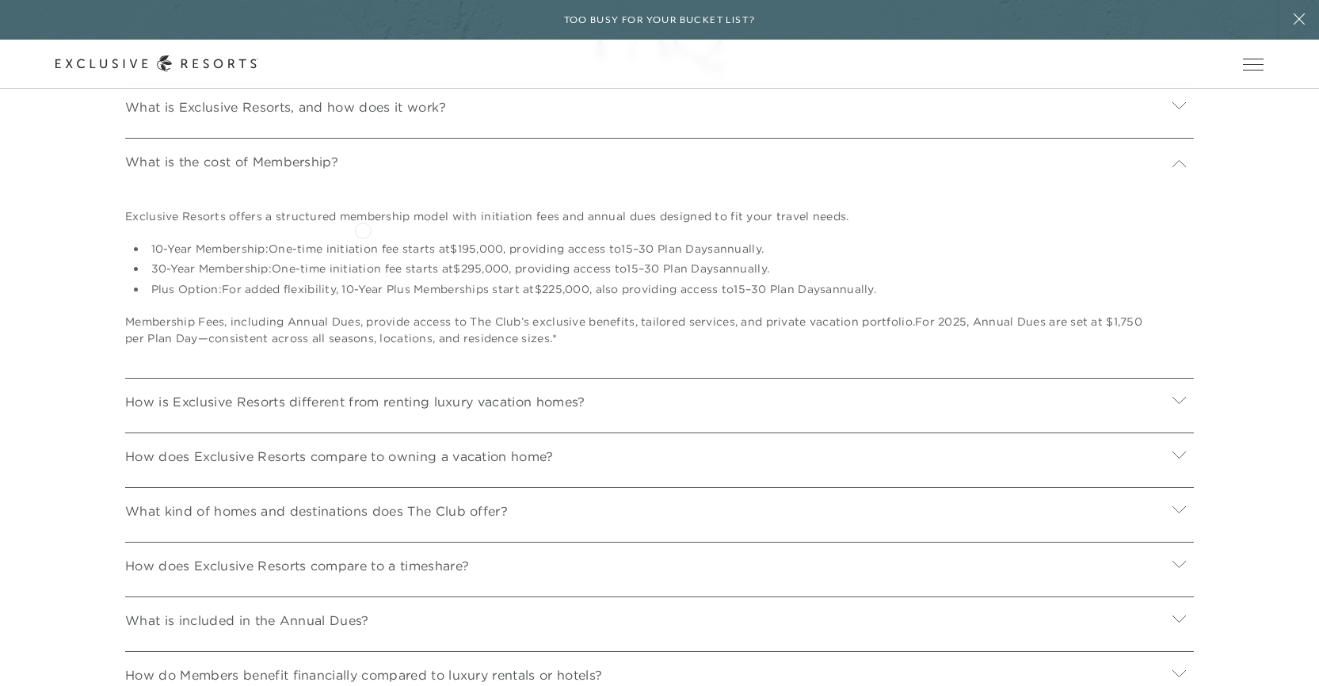
click at [363, 181] on div "What is the cost of Membership?" at bounding box center [659, 159] width 1068 height 43
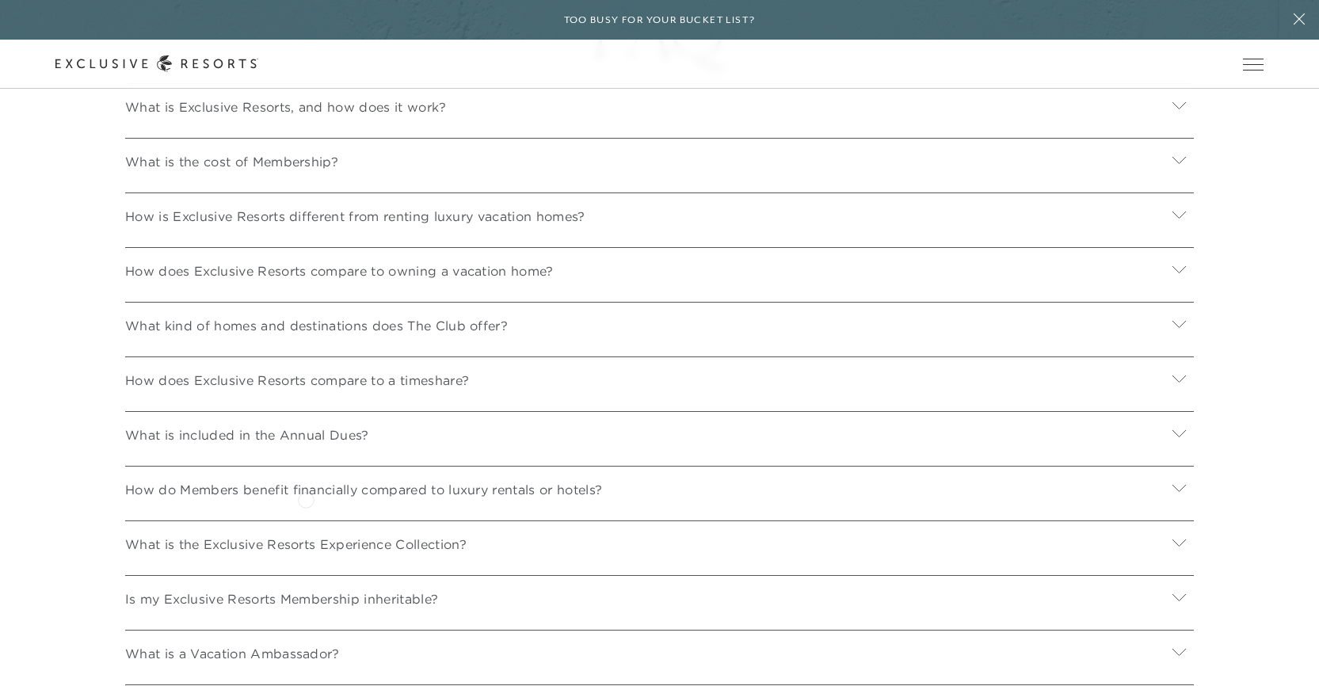
click at [306, 444] on p "What is included in the Annual Dues?" at bounding box center [247, 434] width 244 height 19
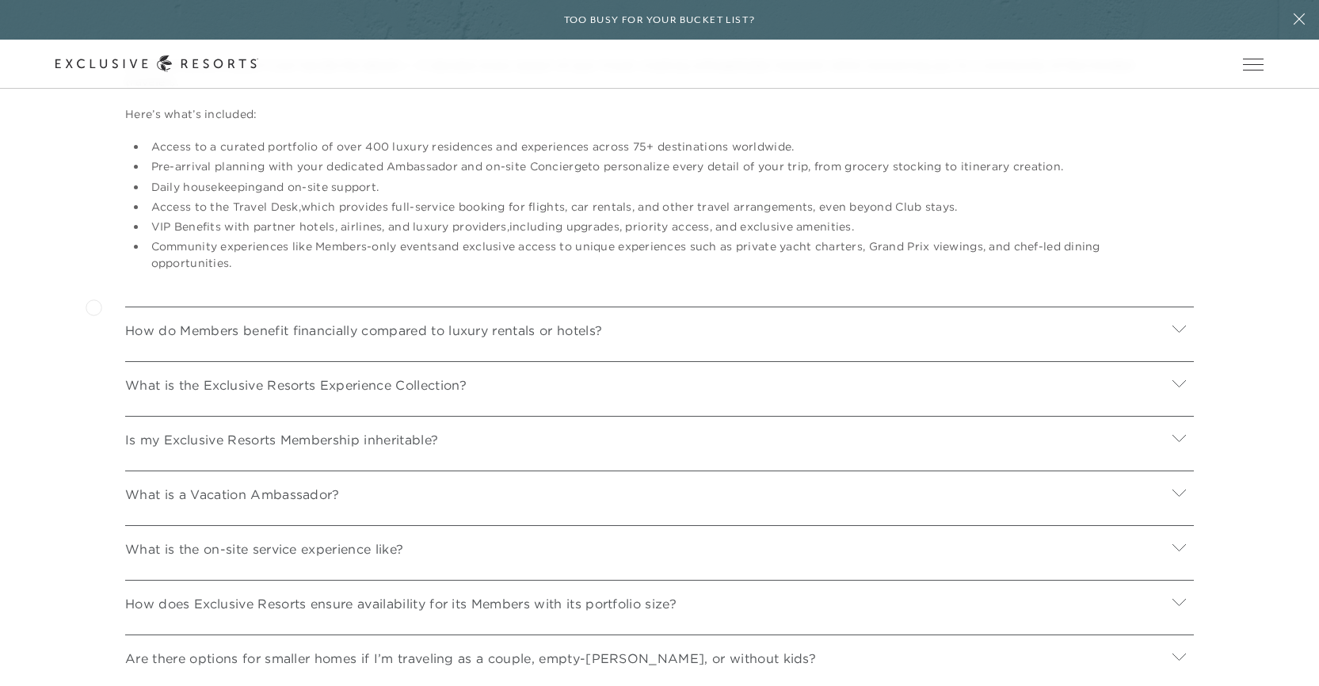
scroll to position [6098, 0]
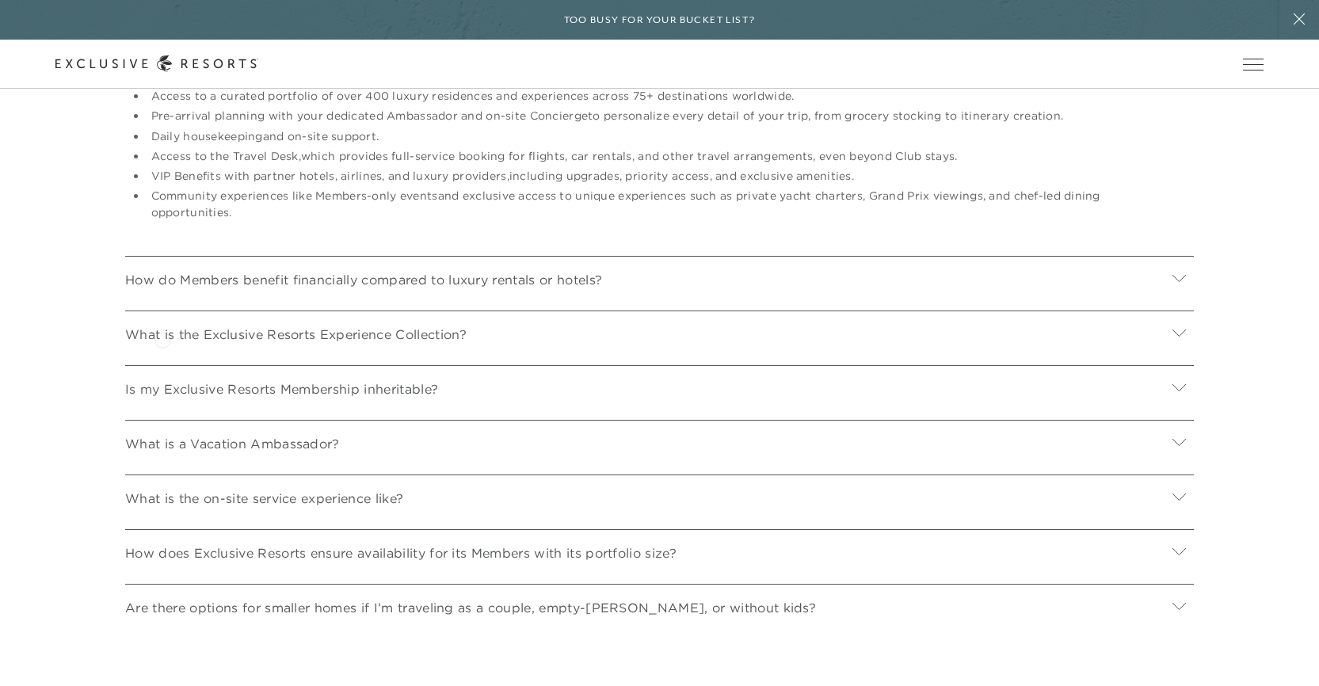
click at [162, 289] on p "How do Members benefit financially compared to luxury rentals or hotels?" at bounding box center [363, 279] width 477 height 19
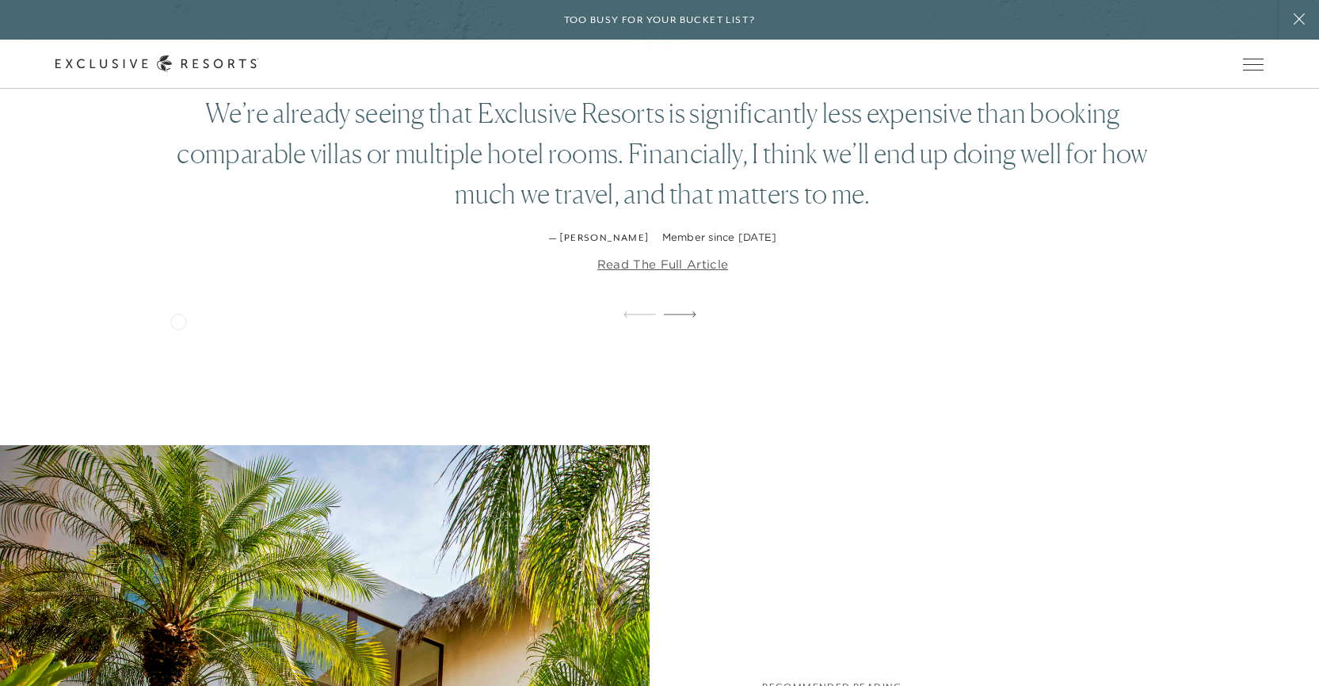
scroll to position [2851, 0]
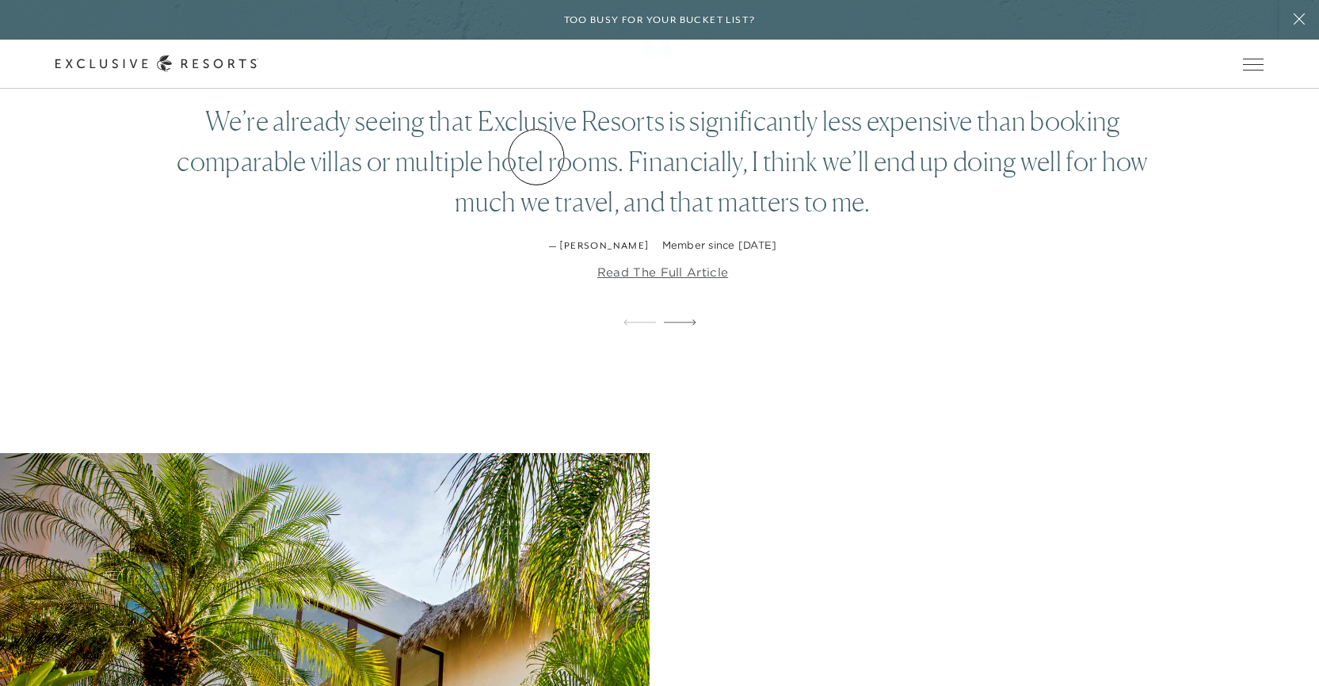
click at [0, 0] on link "Residence Collection" at bounding box center [0, 0] width 0 height 0
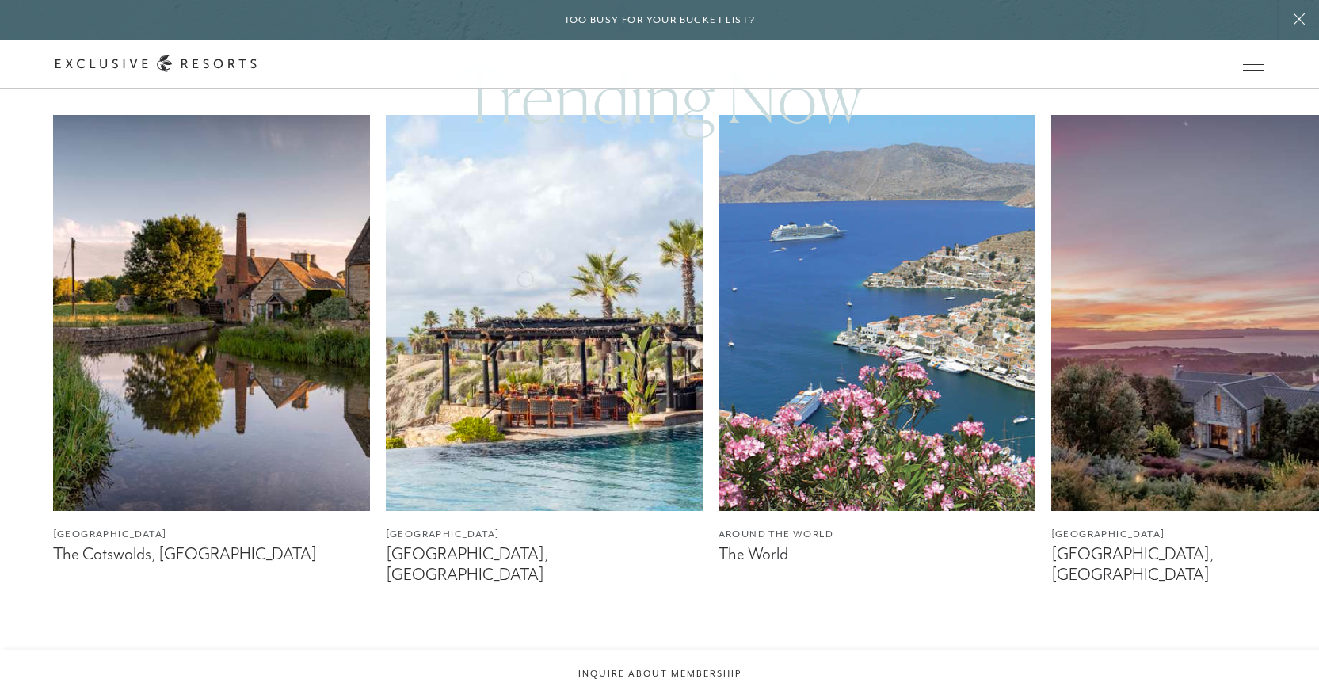
scroll to position [1029, 0]
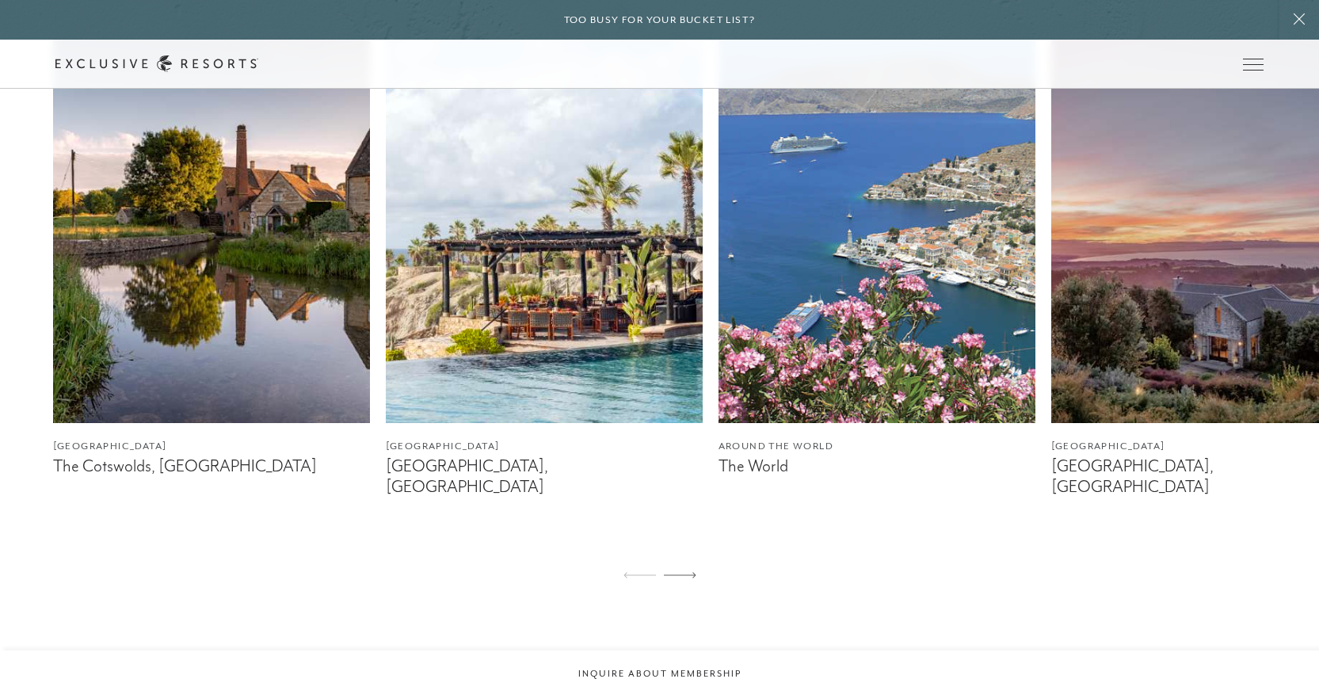
click at [259, 289] on img at bounding box center [211, 225] width 317 height 396
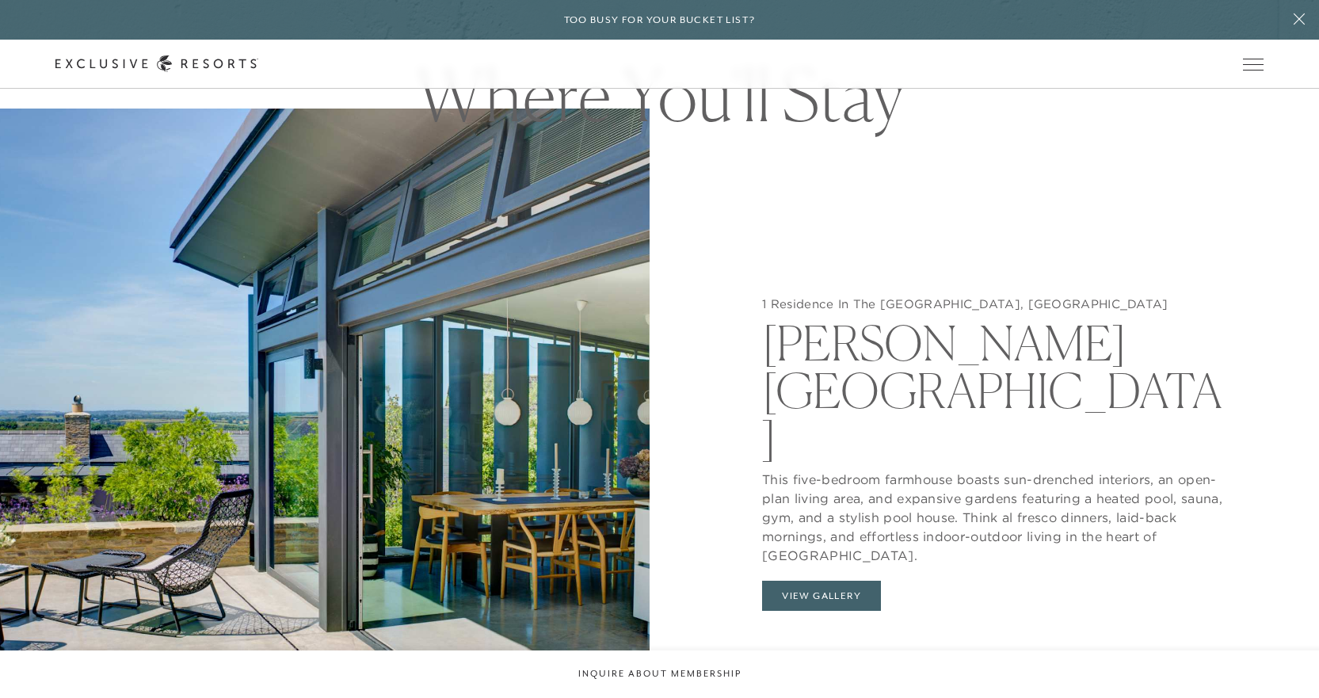
scroll to position [1663, 0]
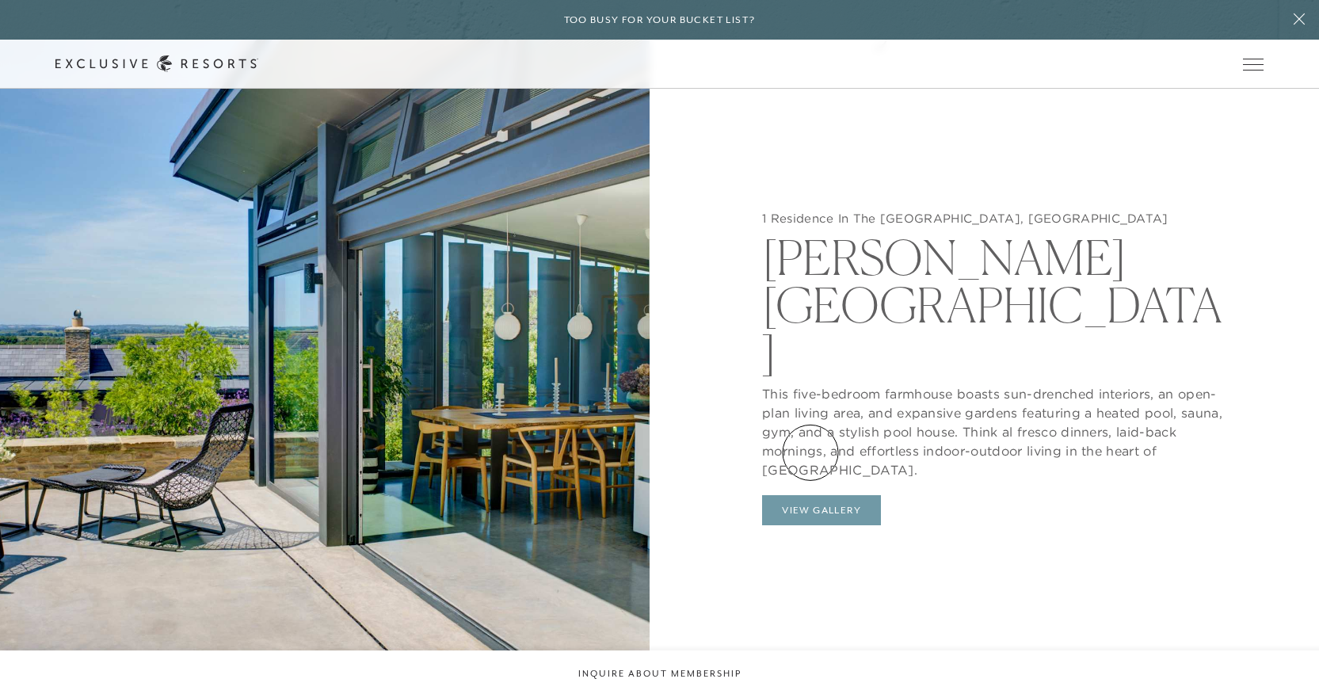
click at [816, 495] on button "View Gallery" at bounding box center [821, 510] width 119 height 30
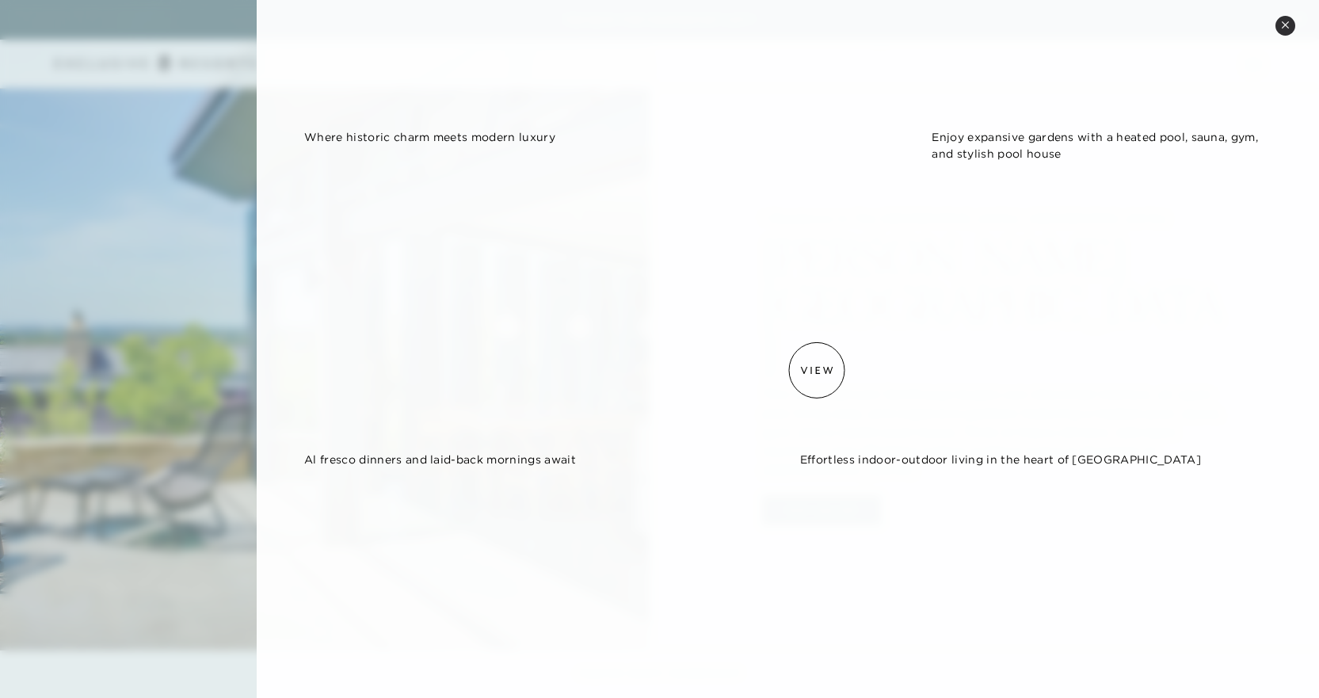
scroll to position [1916, 0]
